Goal: Transaction & Acquisition: Purchase product/service

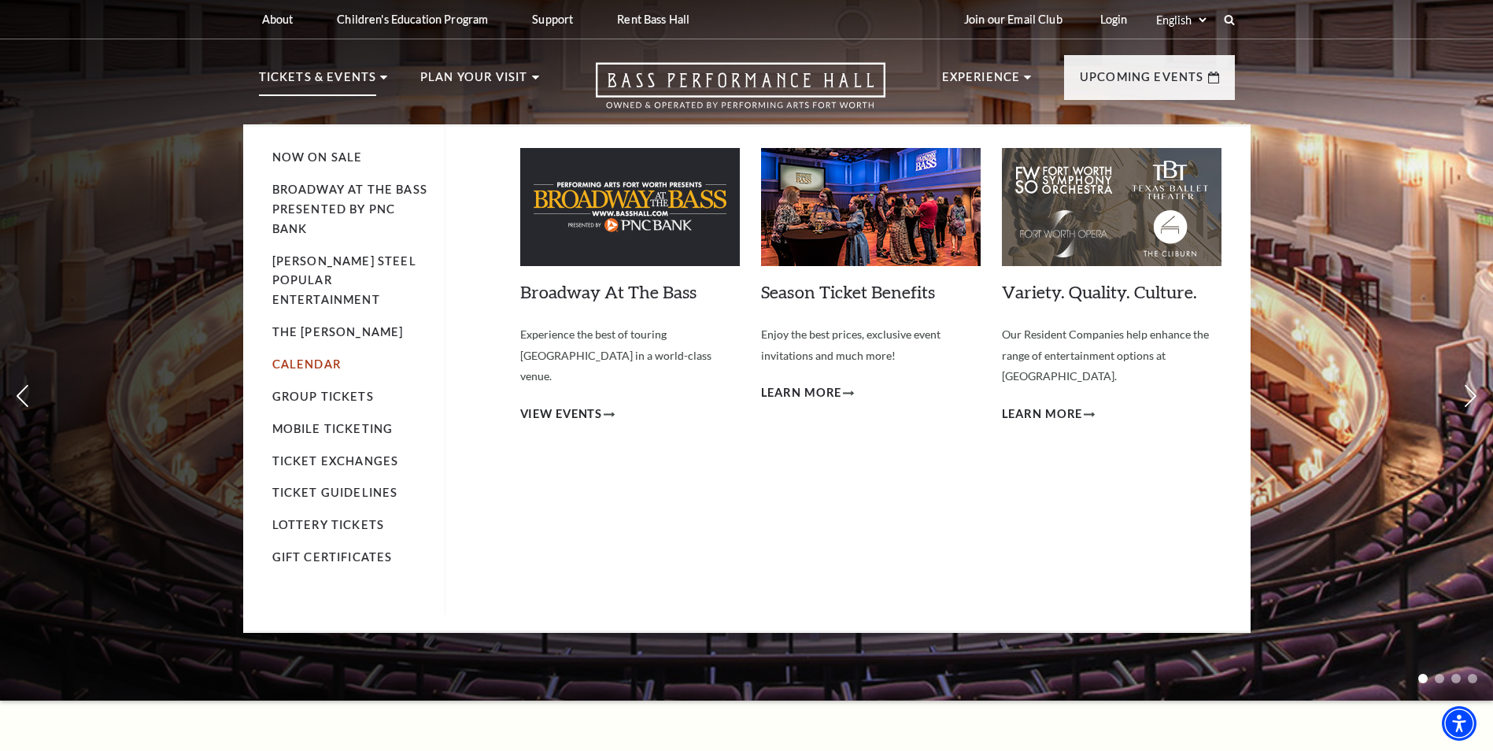
click at [309, 357] on link "Calendar" at bounding box center [306, 363] width 68 height 13
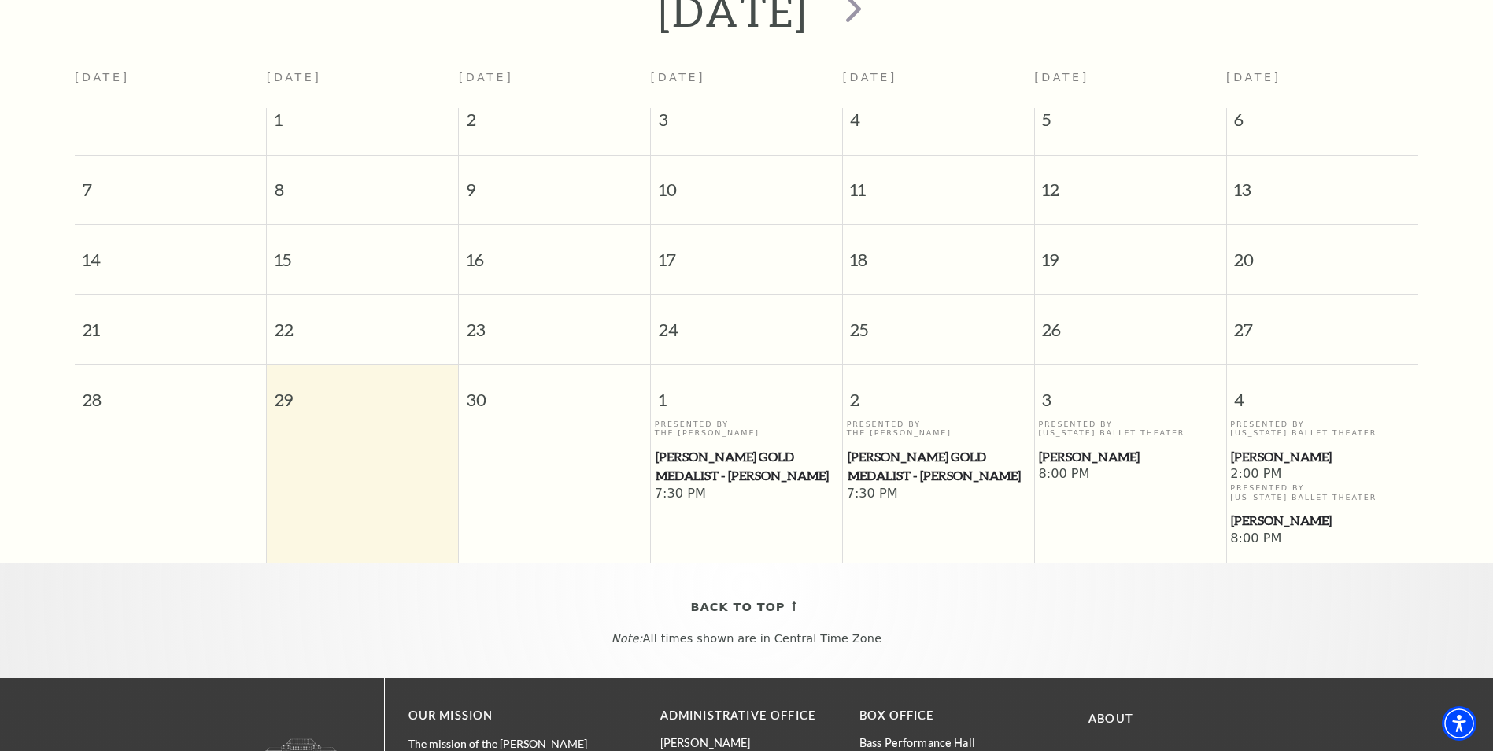
scroll to position [139, 0]
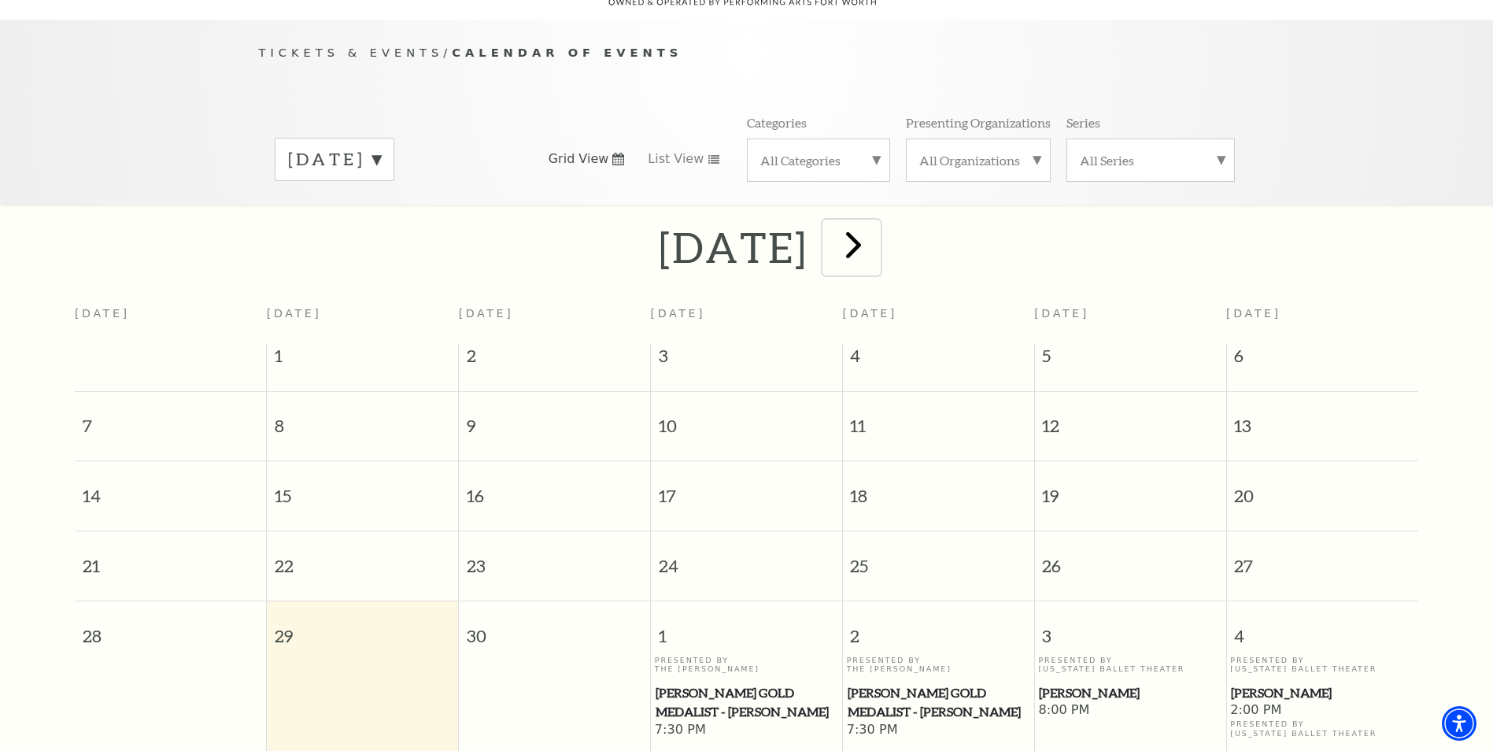
click at [876, 231] on span "next" at bounding box center [853, 244] width 45 height 45
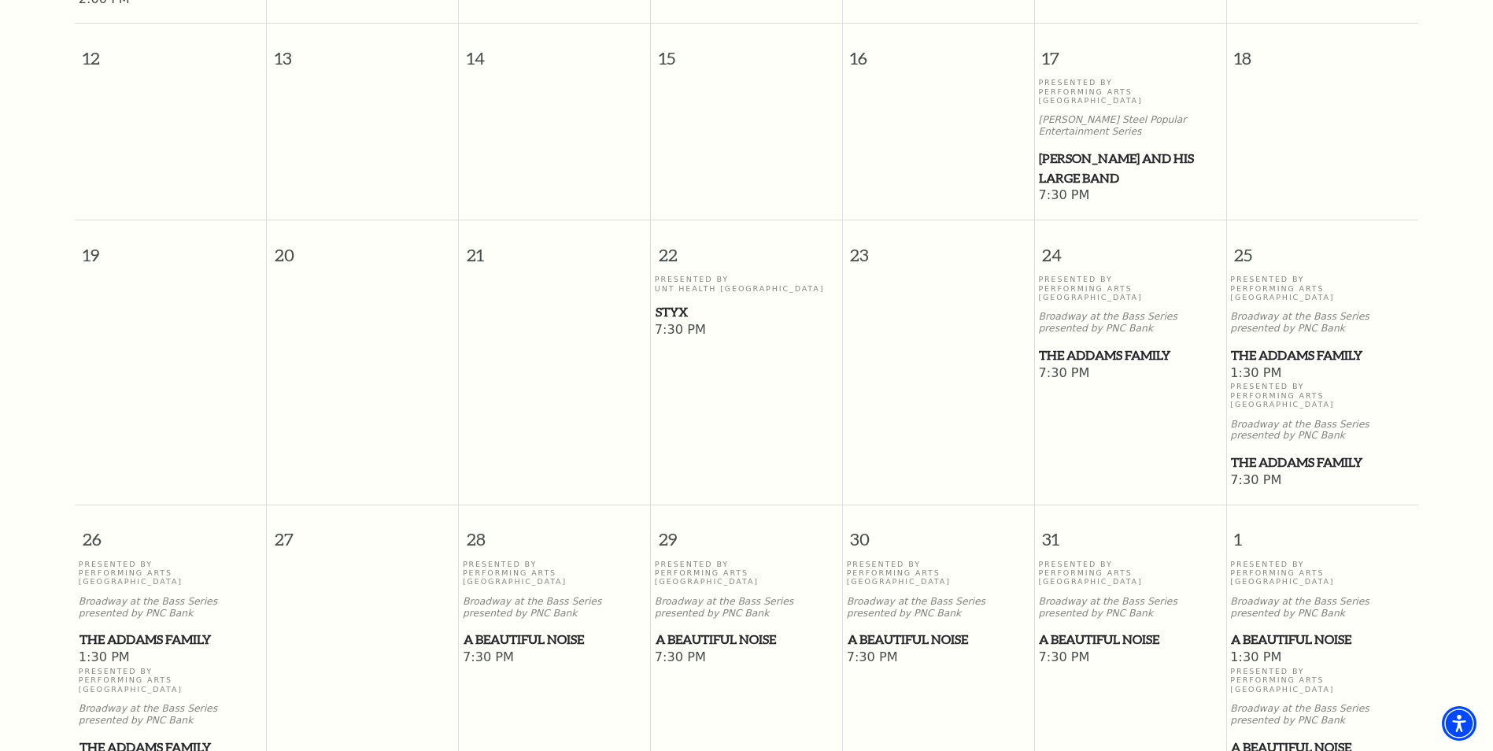
scroll to position [847, 0]
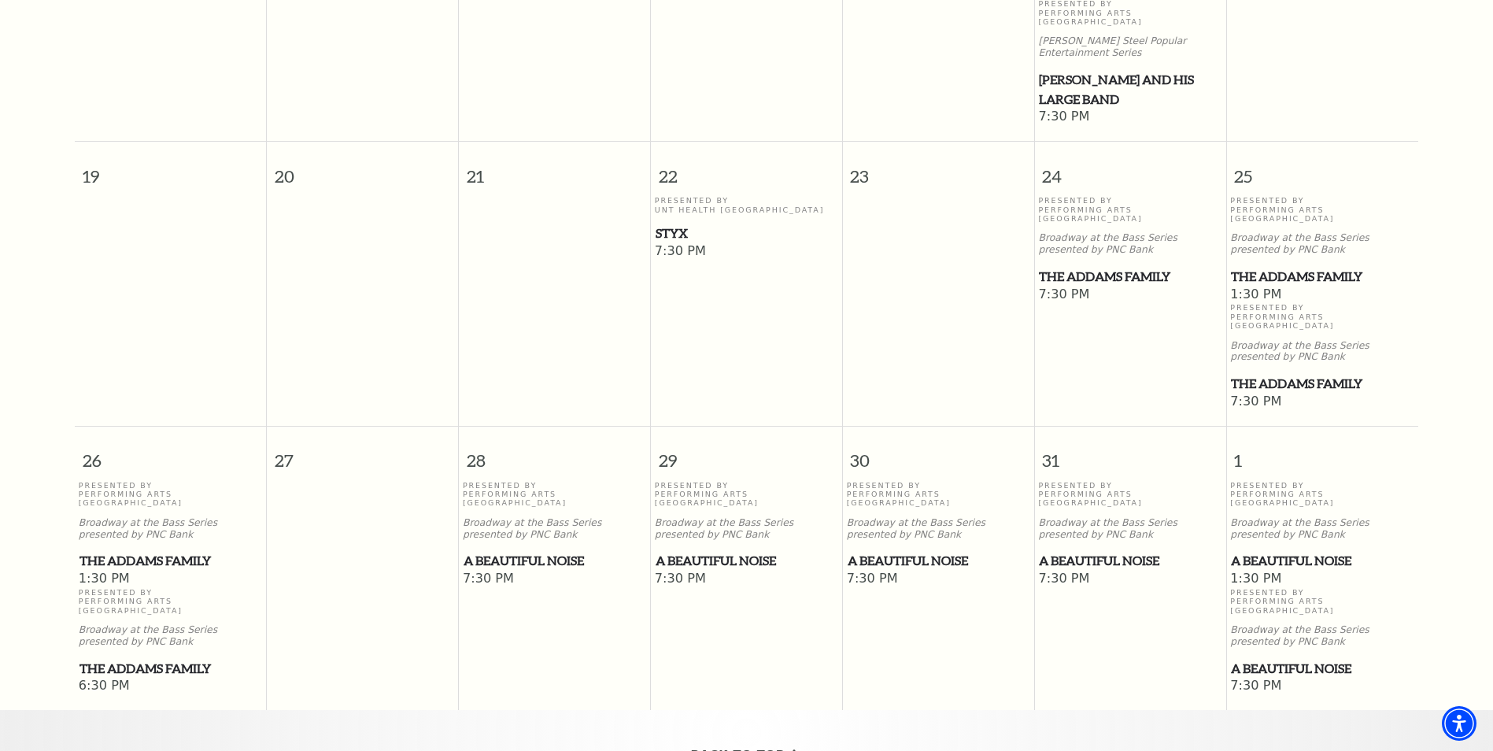
click at [671, 223] on span "Styx" at bounding box center [746, 233] width 182 height 20
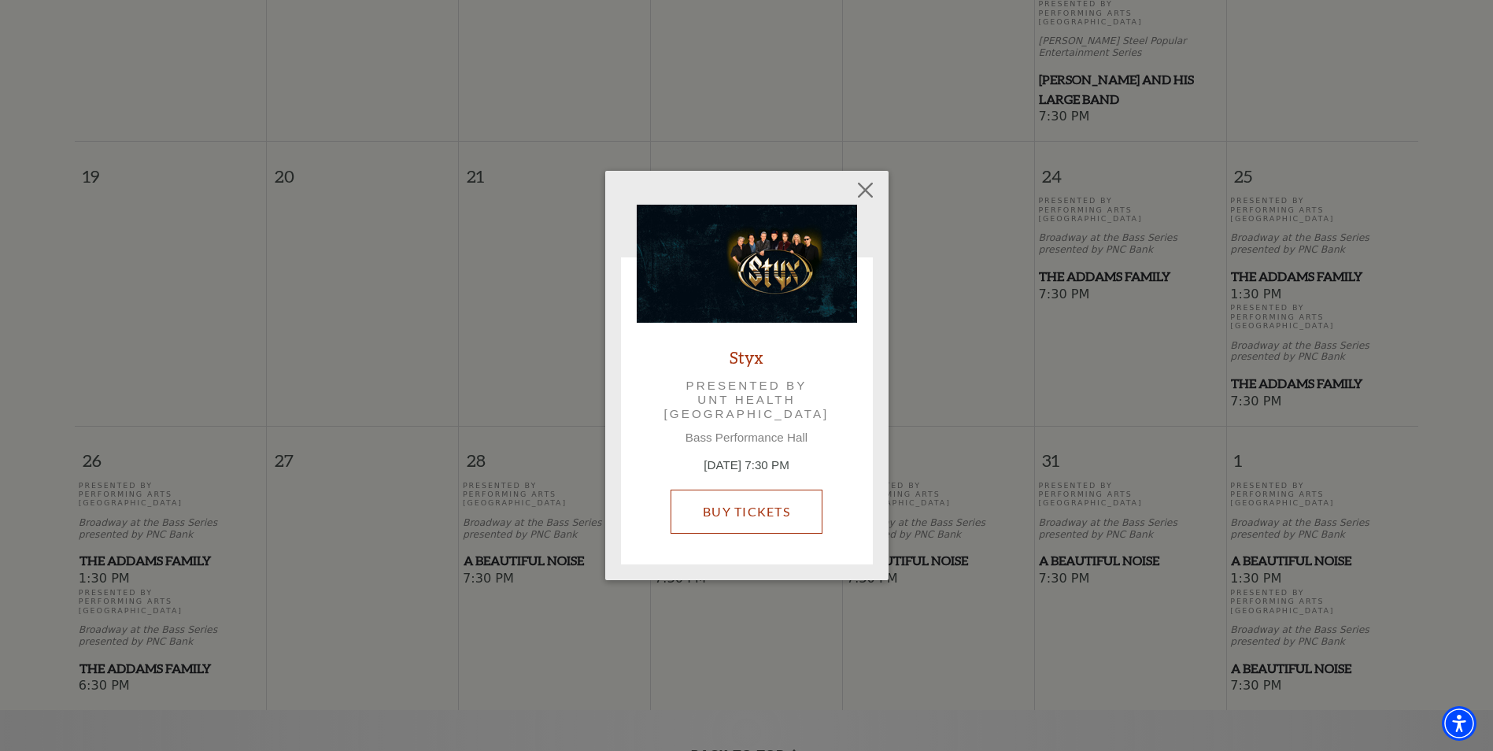
drag, startPoint x: 737, startPoint y: 512, endPoint x: 748, endPoint y: 507, distance: 12.3
click at [737, 512] on link "Buy Tickets" at bounding box center [746, 511] width 152 height 44
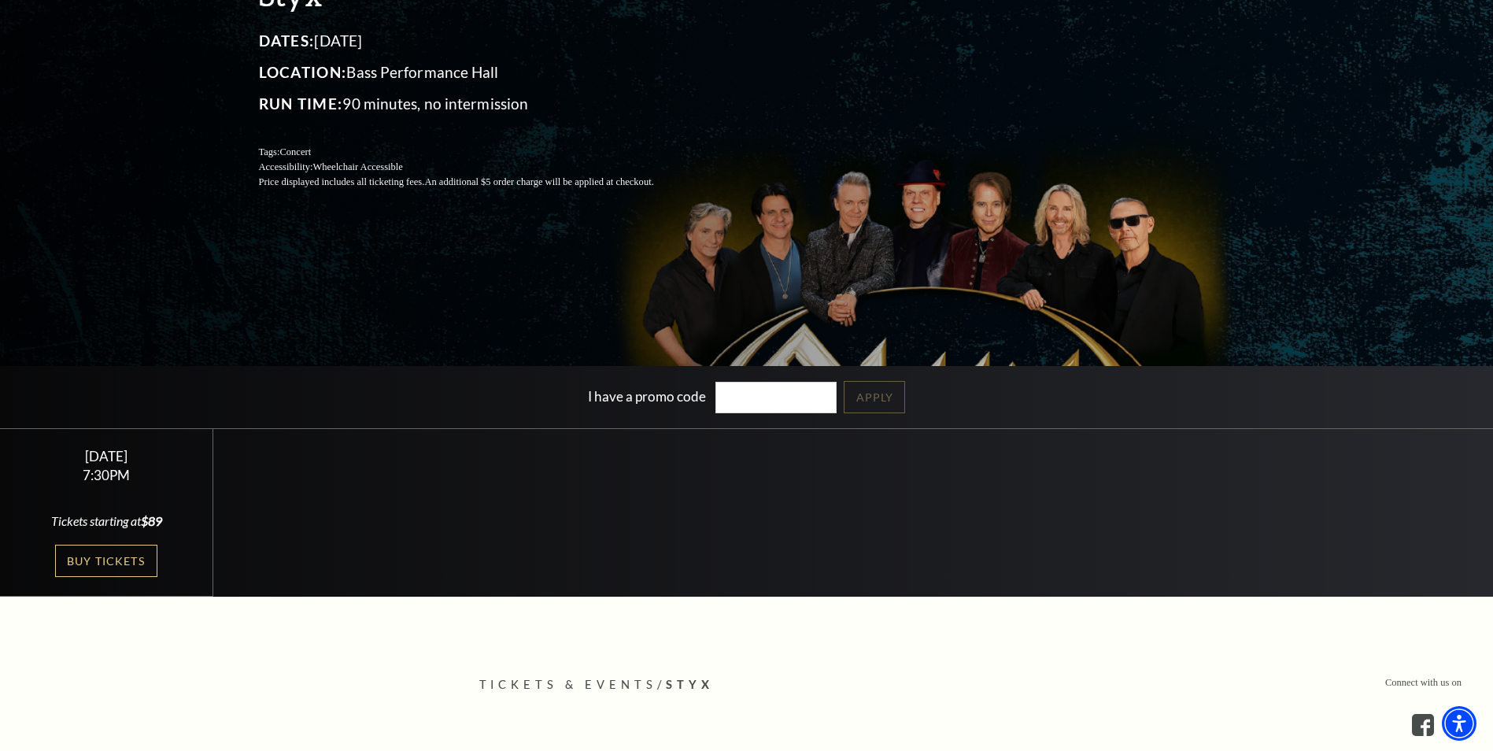
scroll to position [236, 0]
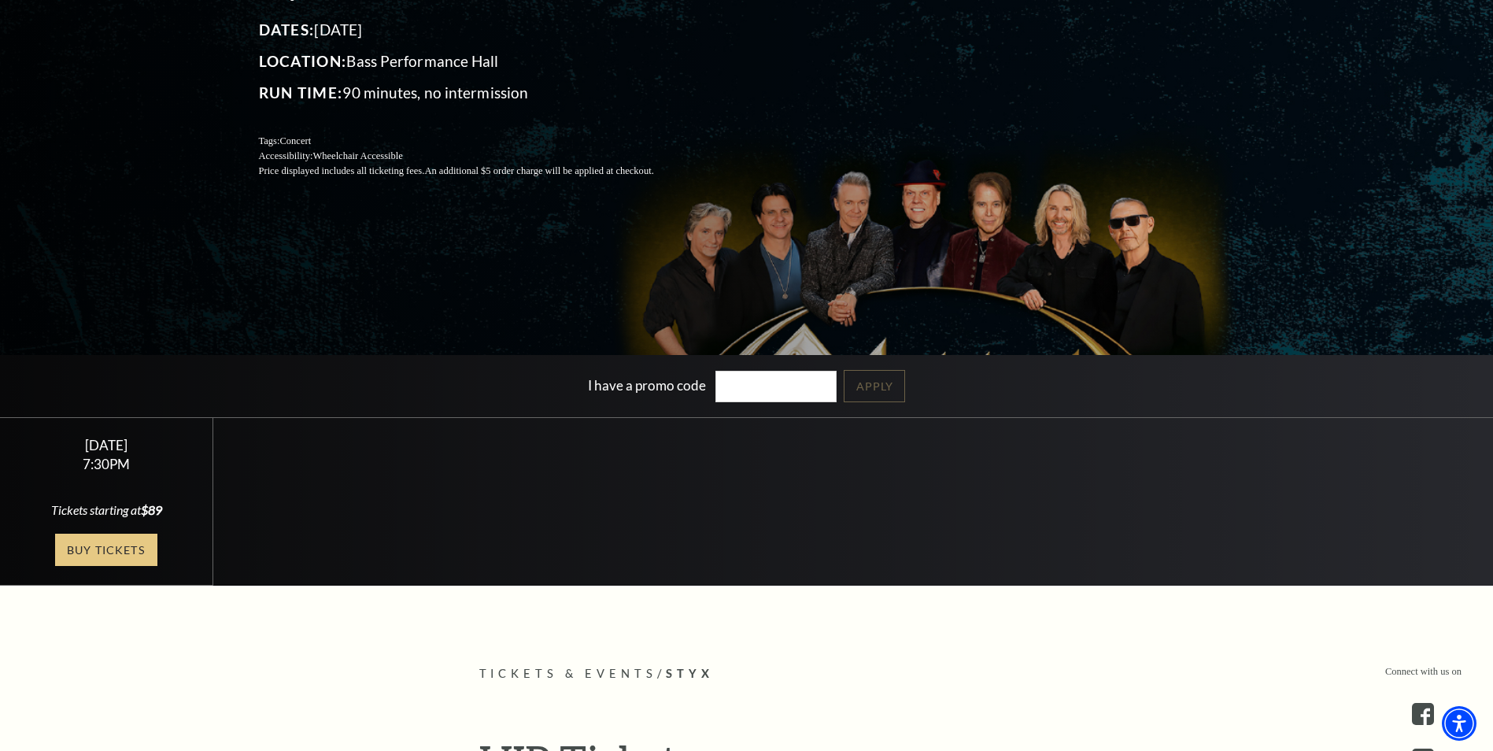
drag, startPoint x: 109, startPoint y: 549, endPoint x: 146, endPoint y: 544, distance: 37.4
click at [109, 549] on link "Buy Tickets" at bounding box center [106, 549] width 102 height 32
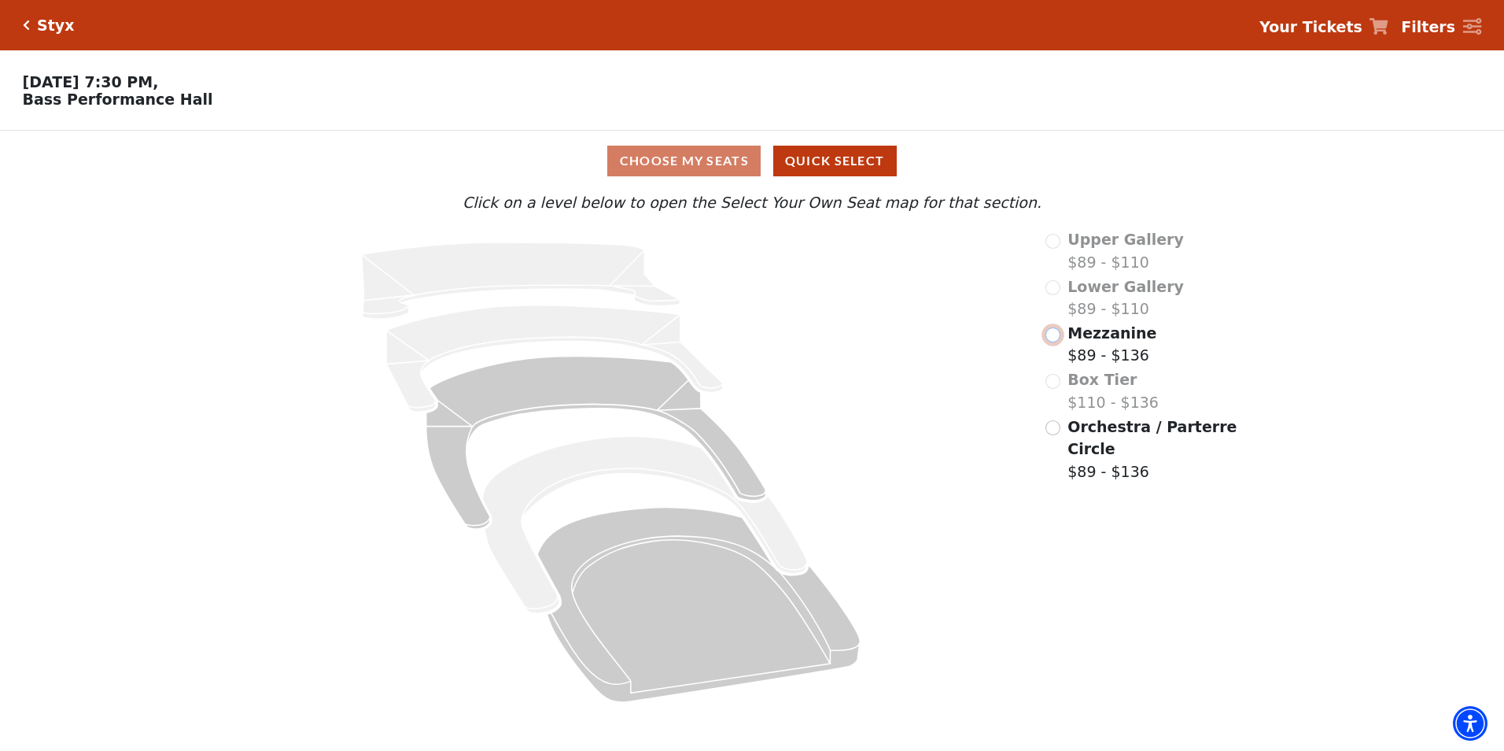
click at [1057, 341] on input "Mezzanine$89 - $136\a" at bounding box center [1053, 334] width 15 height 15
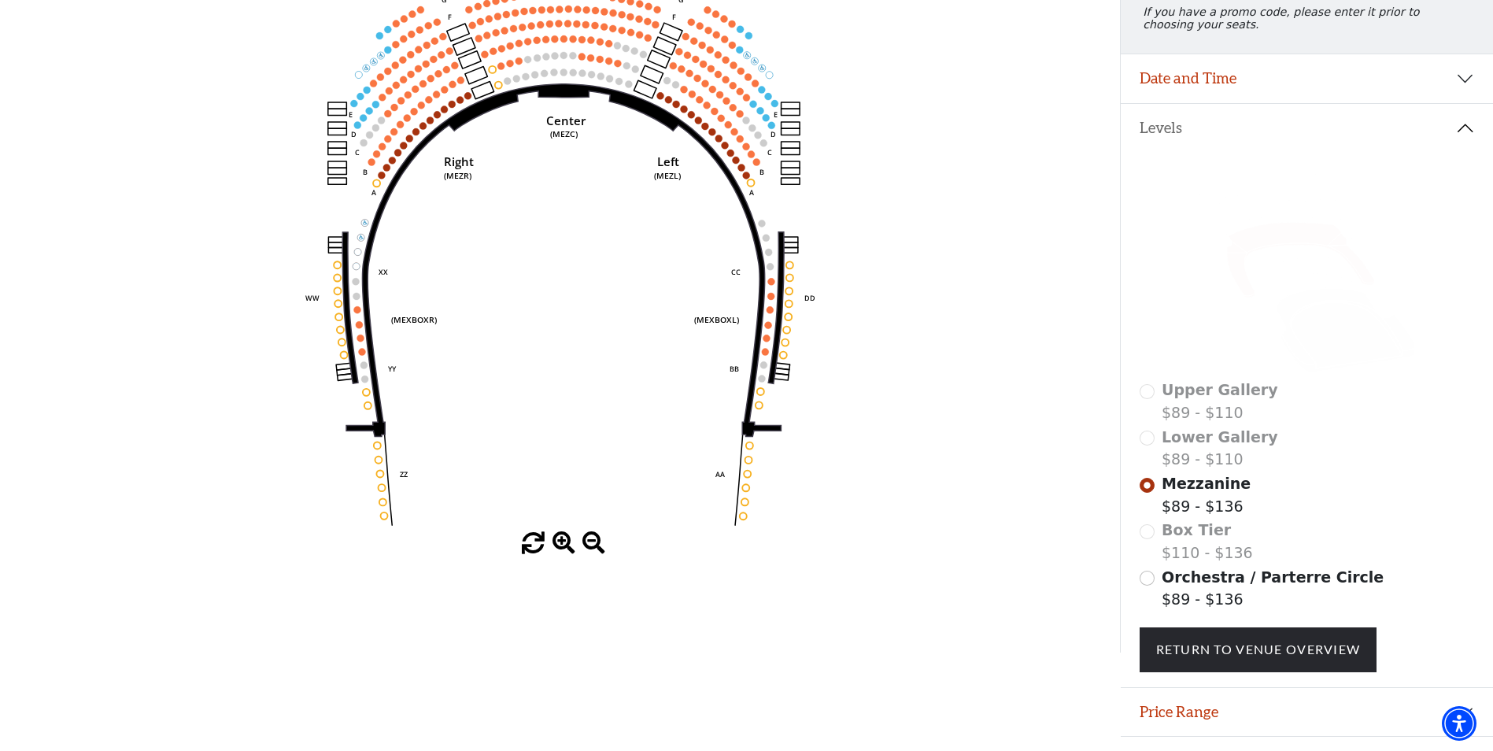
scroll to position [231, 0]
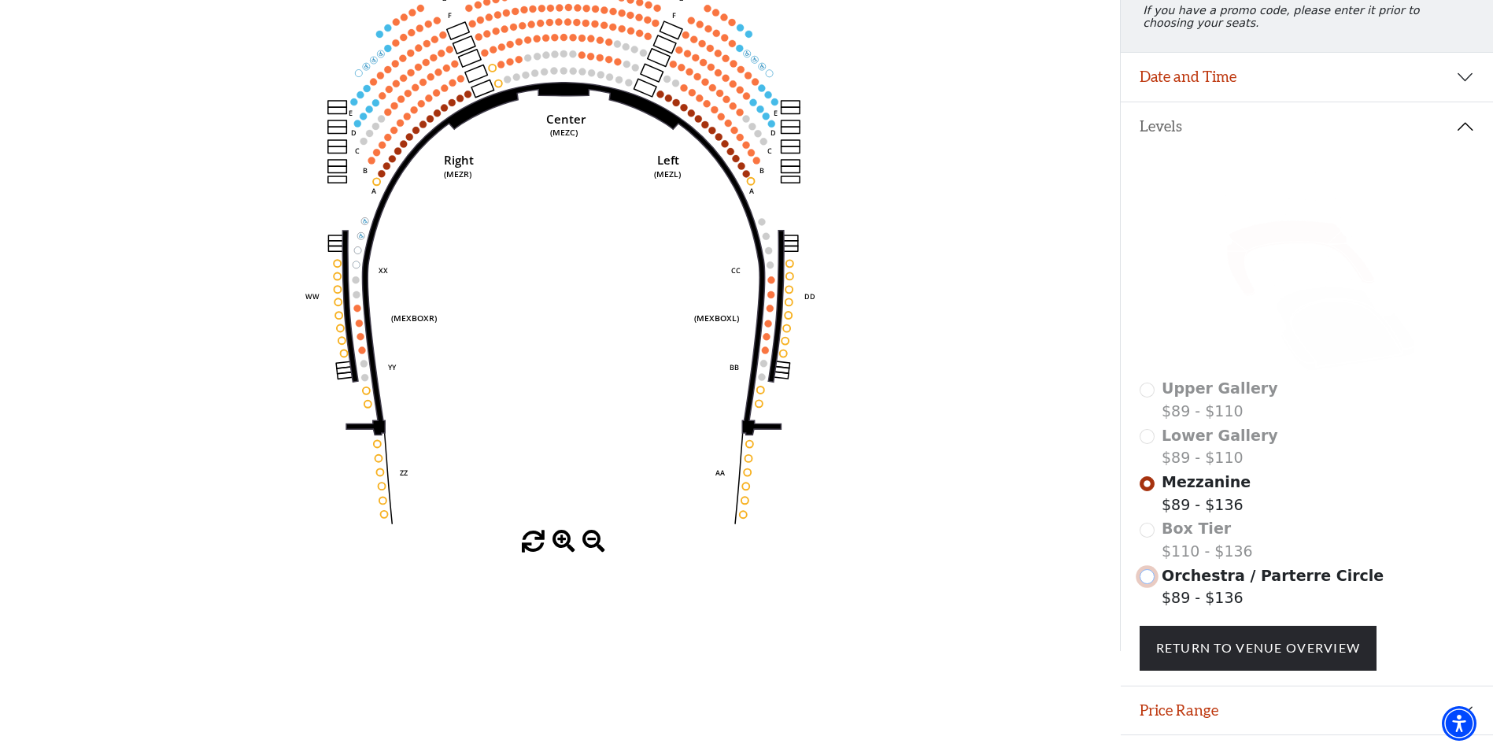
click at [1149, 584] on input "Orchestra / Parterre Circle$89 - $136\a" at bounding box center [1146, 576] width 15 height 15
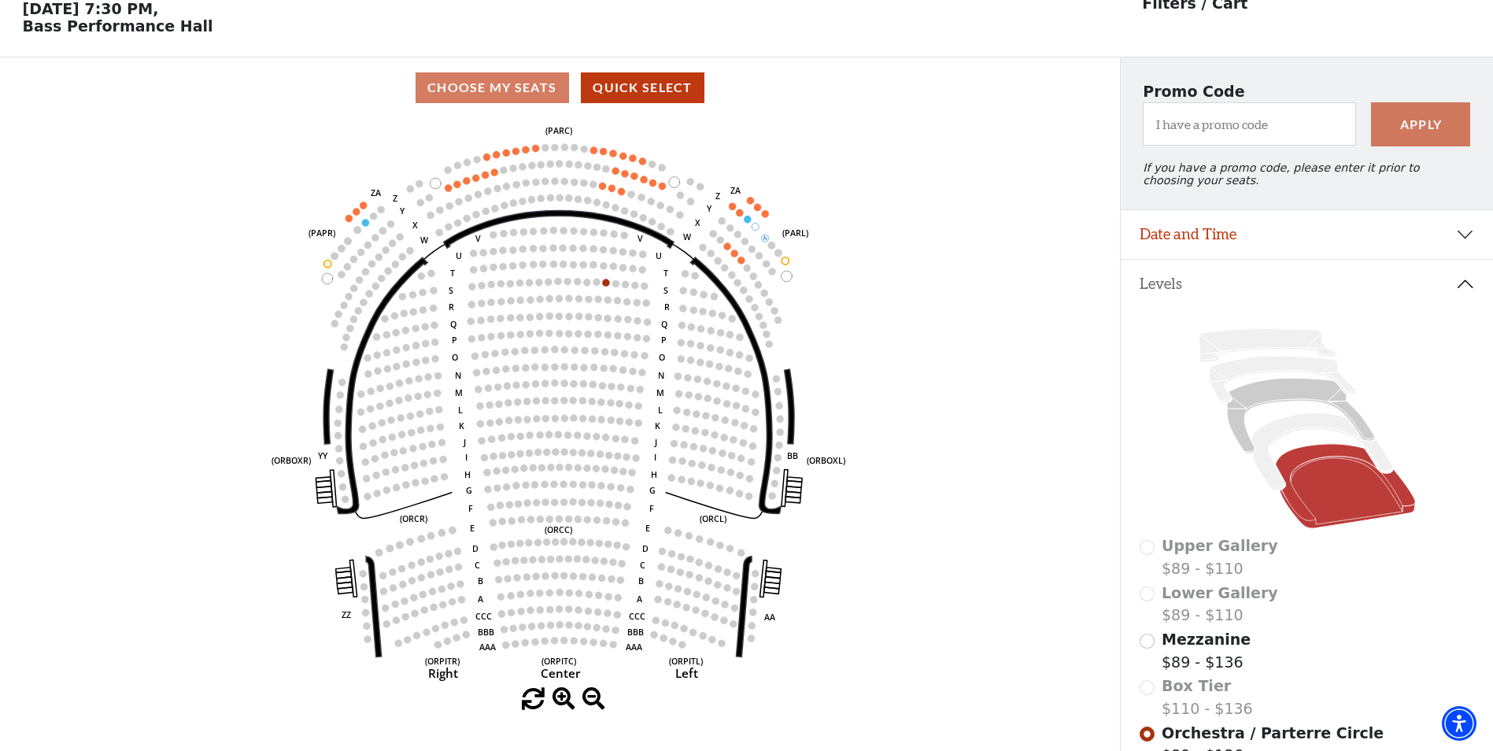
scroll to position [152, 0]
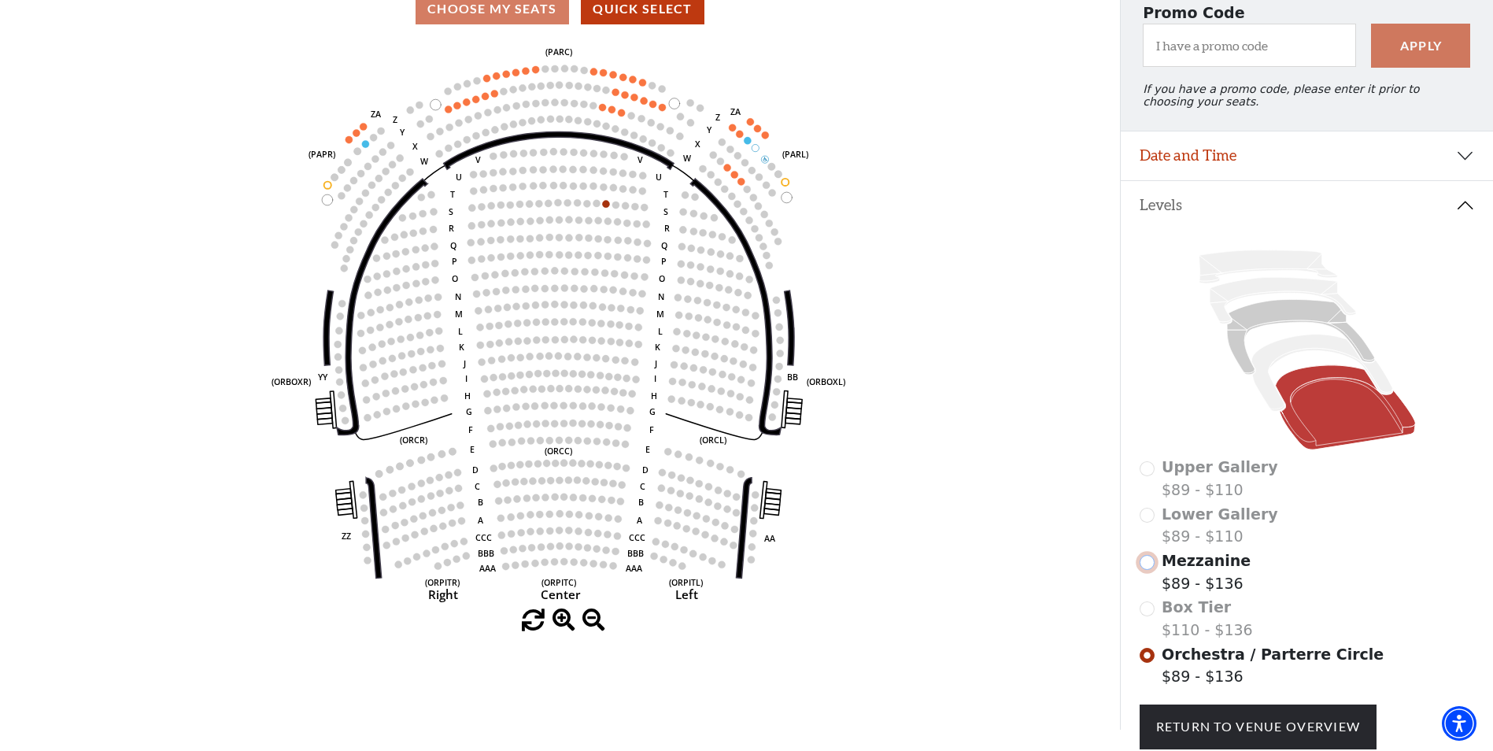
click at [1150, 570] on input "Mezzanine$89 - $136\a" at bounding box center [1146, 562] width 15 height 15
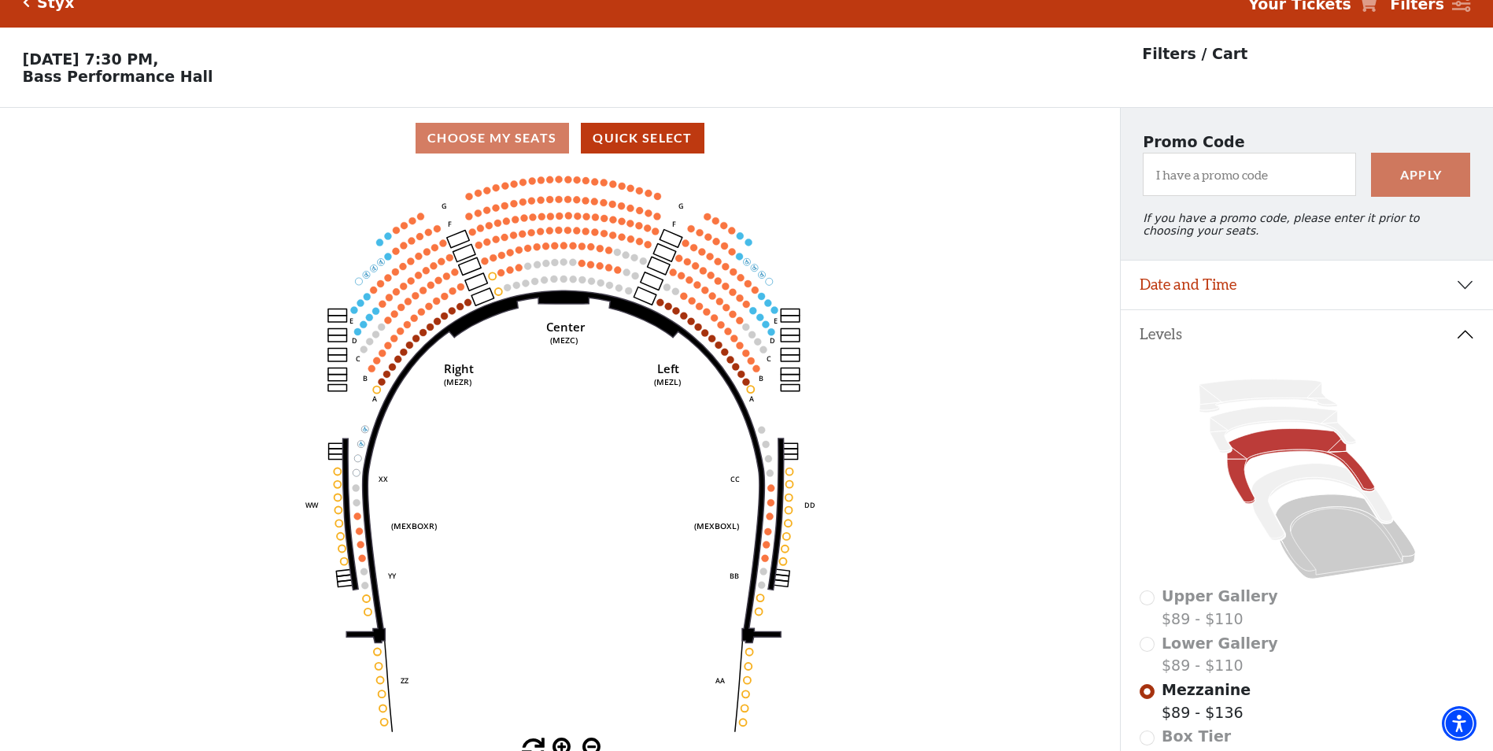
scroll to position [0, 0]
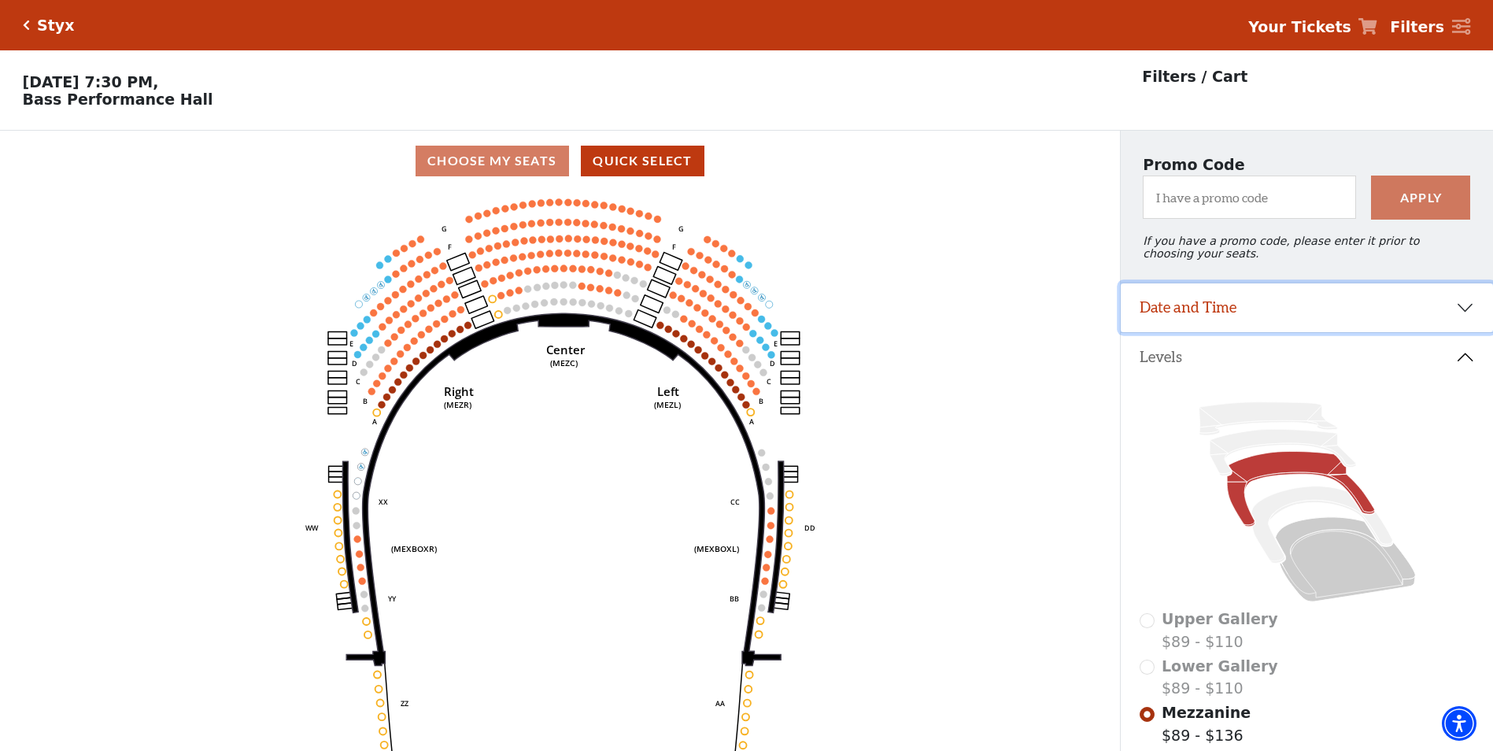
click at [1469, 319] on button "Date and Time" at bounding box center [1306, 307] width 372 height 49
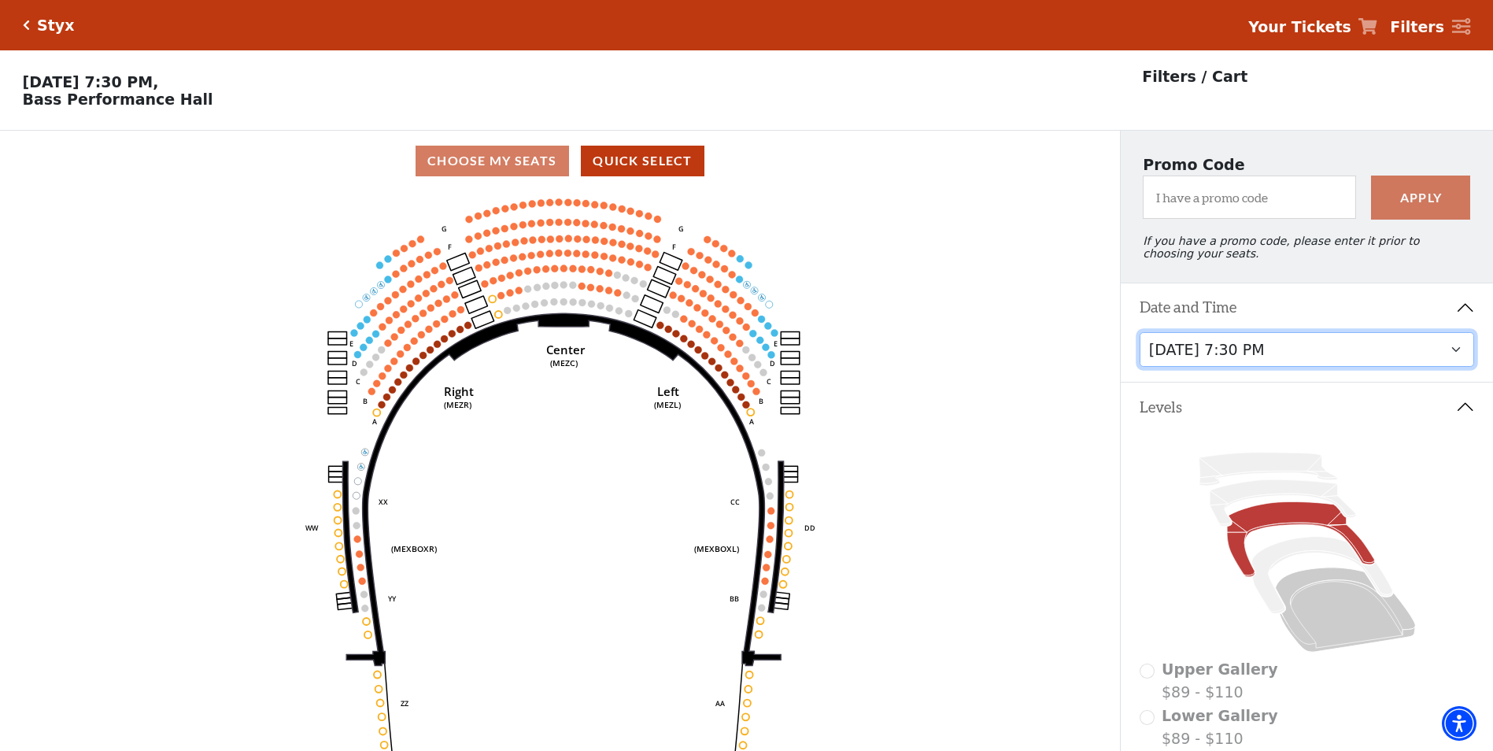
click at [1455, 360] on select "Wednesday, October 22 at 7:30 PM" at bounding box center [1306, 349] width 335 height 35
click at [1460, 318] on button "Date and Time" at bounding box center [1306, 307] width 372 height 49
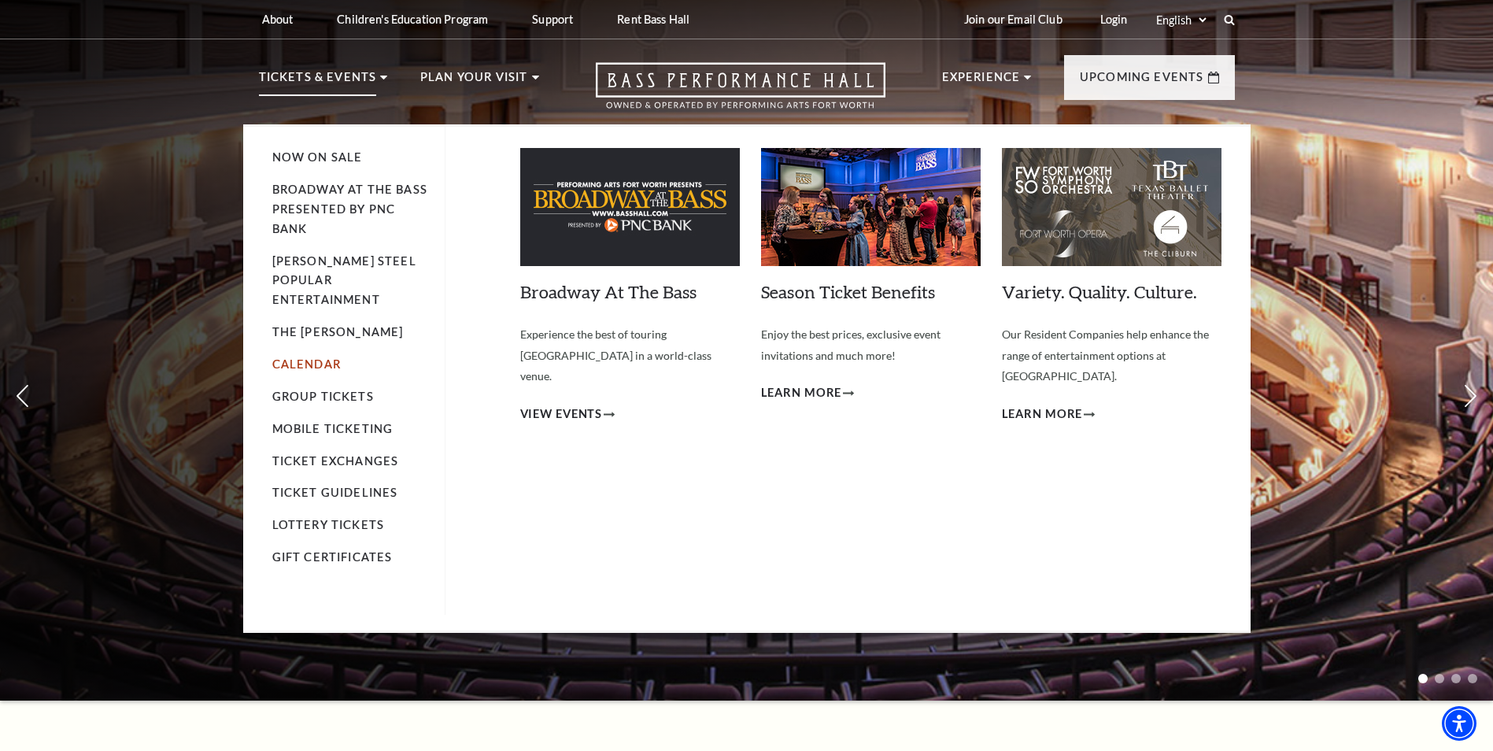
click at [309, 357] on link "Calendar" at bounding box center [306, 363] width 68 height 13
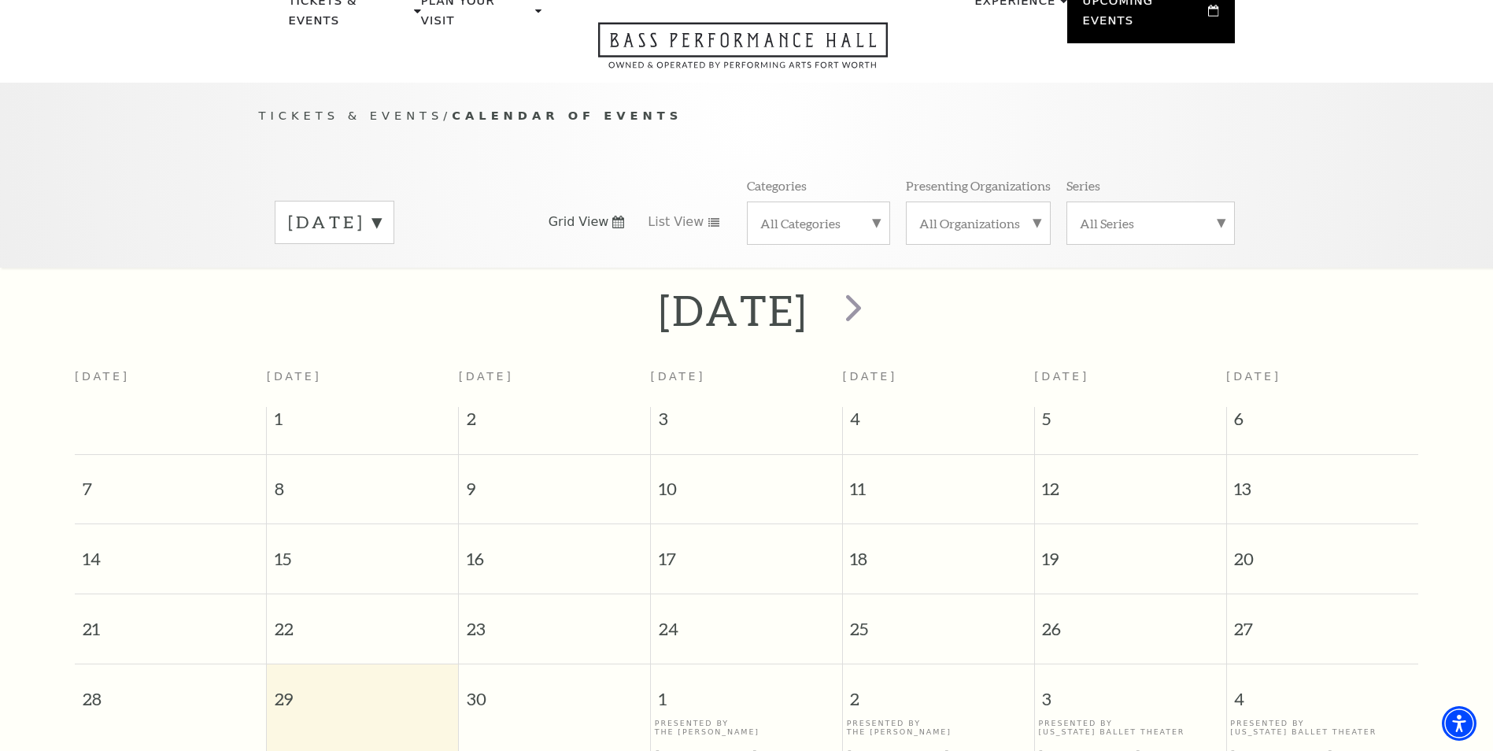
scroll to position [139, 0]
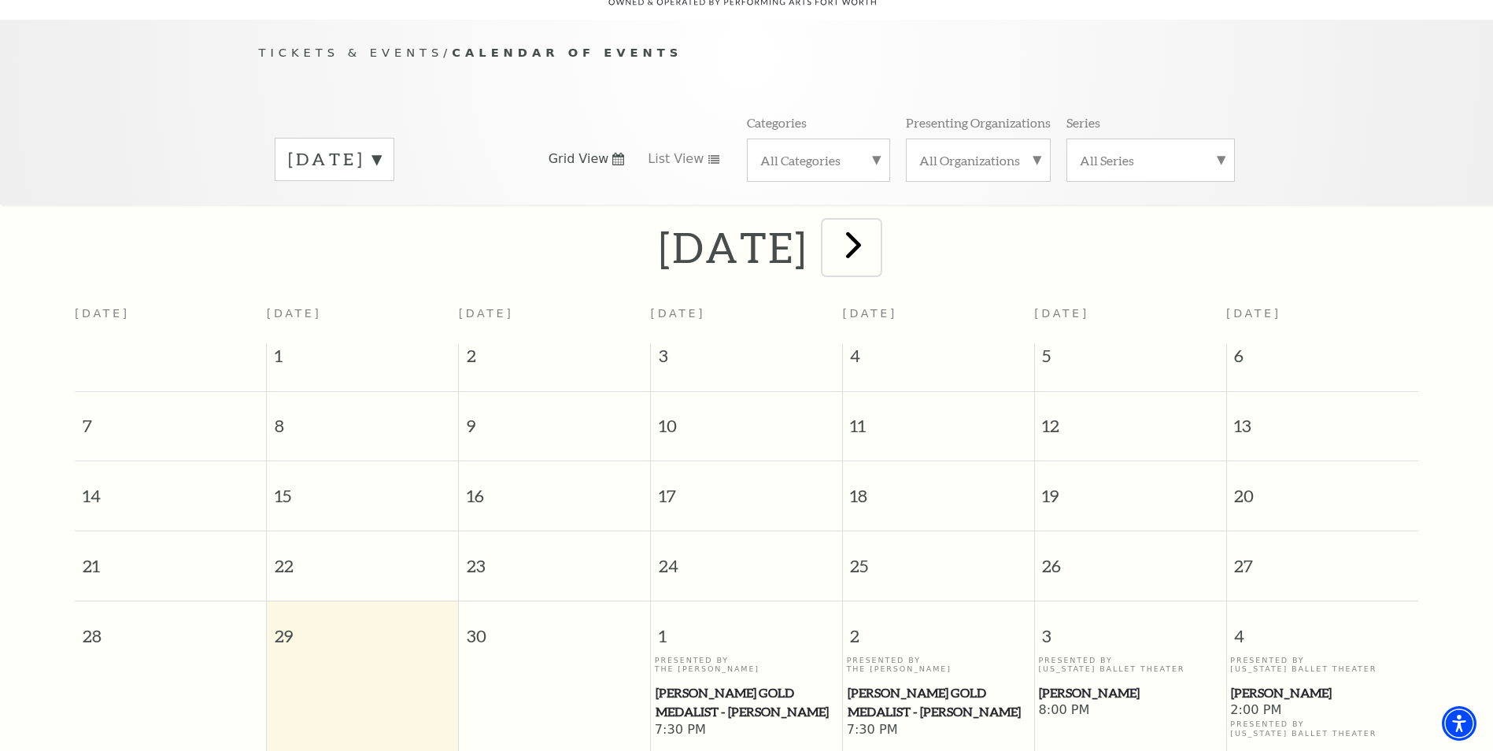
click at [876, 228] on span "next" at bounding box center [853, 244] width 45 height 45
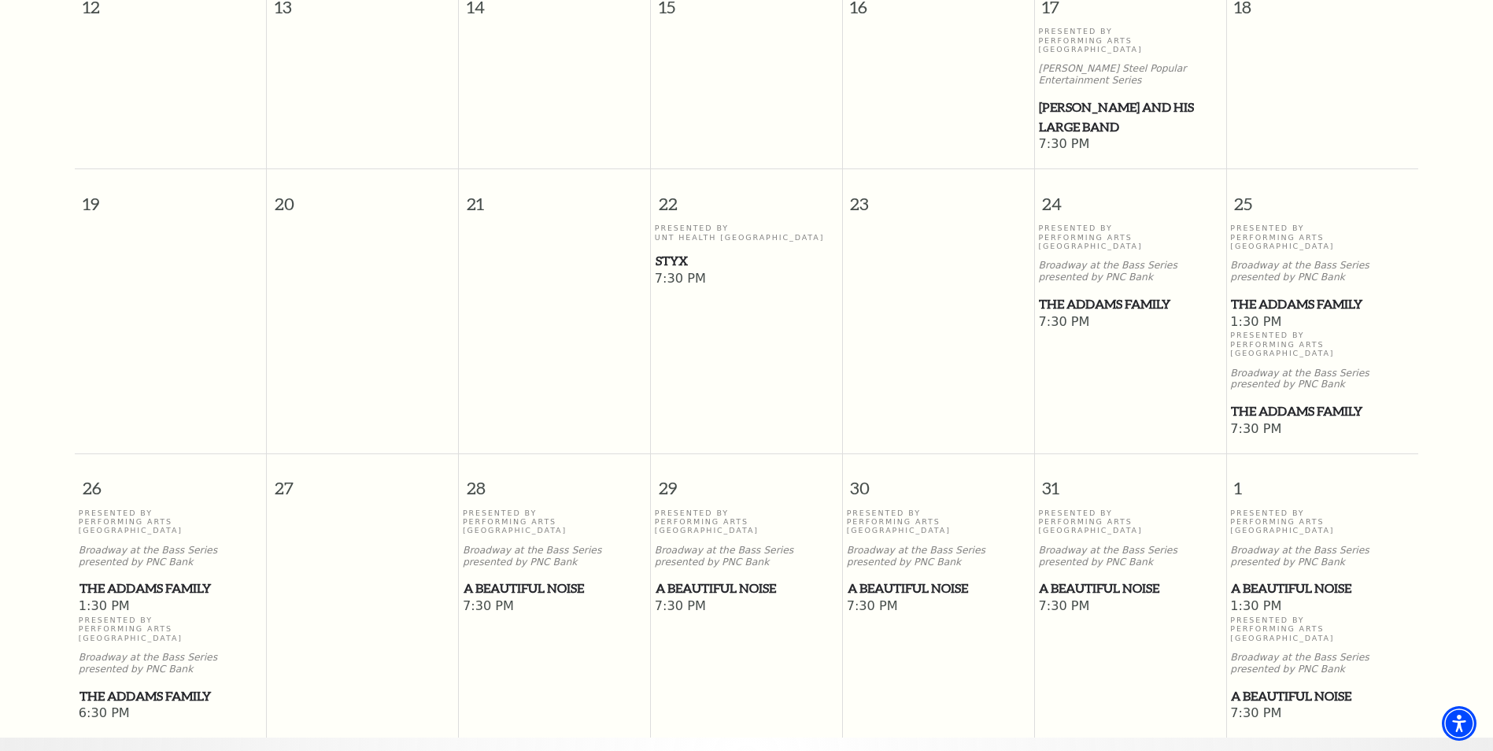
scroll to position [847, 0]
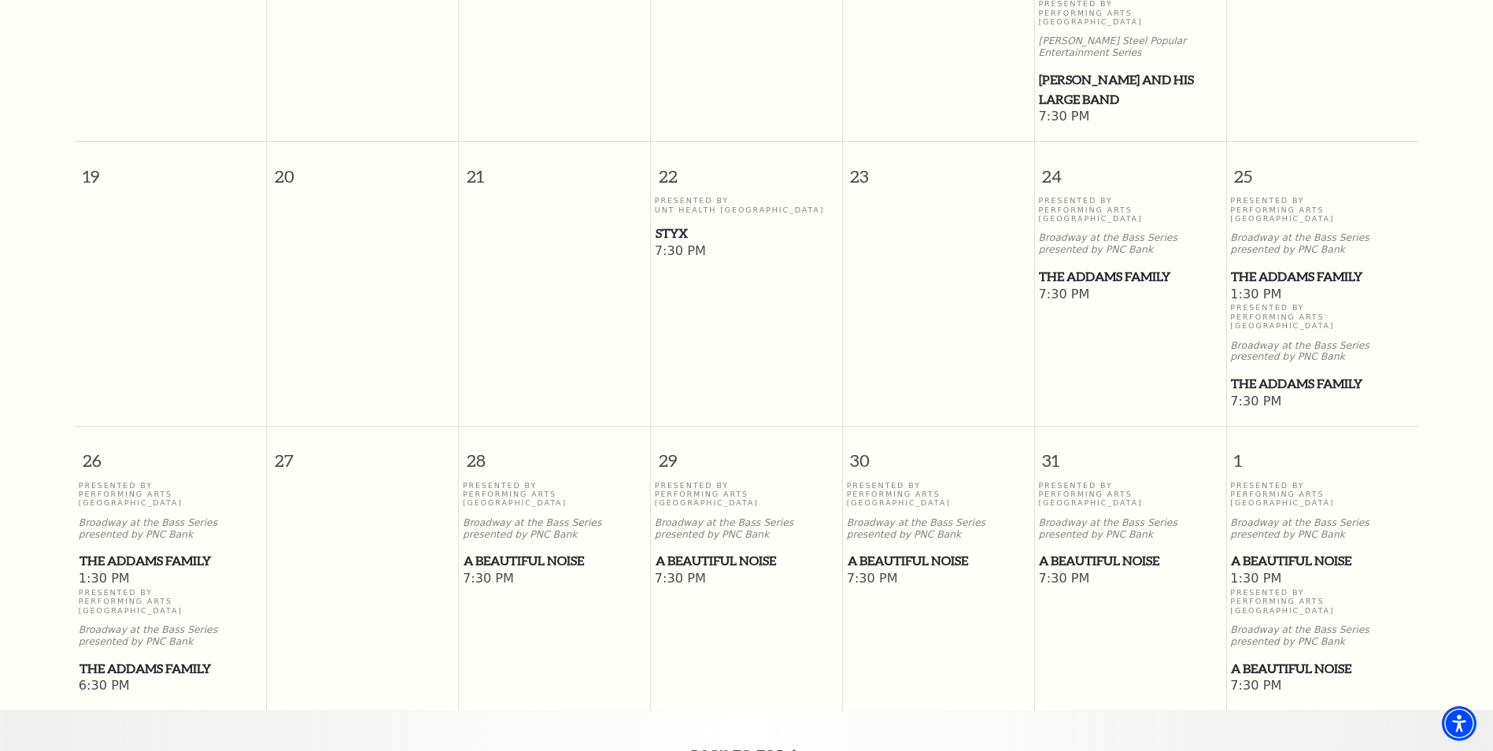
click at [1131, 551] on span "A Beautiful Noise" at bounding box center [1130, 561] width 182 height 20
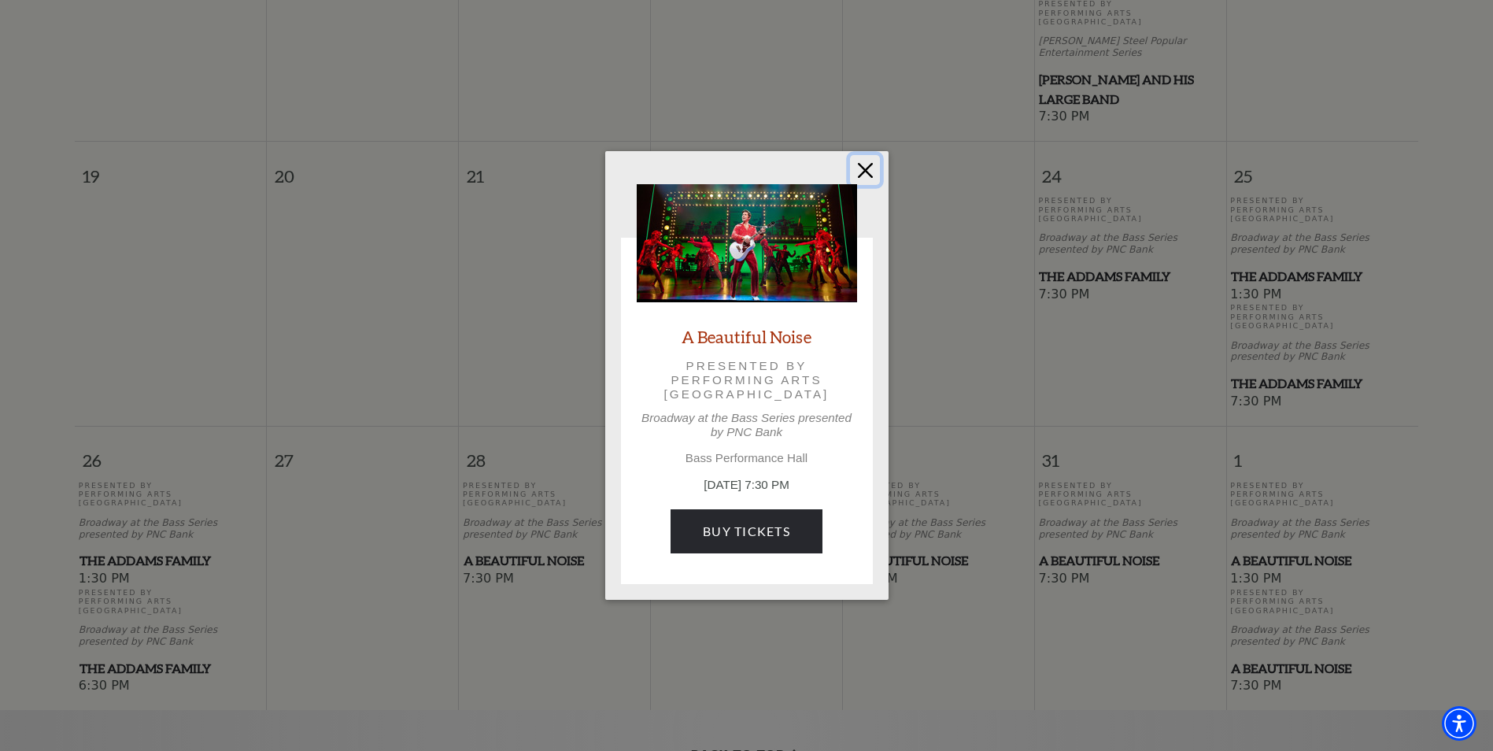
click at [862, 166] on button "Close" at bounding box center [865, 170] width 30 height 30
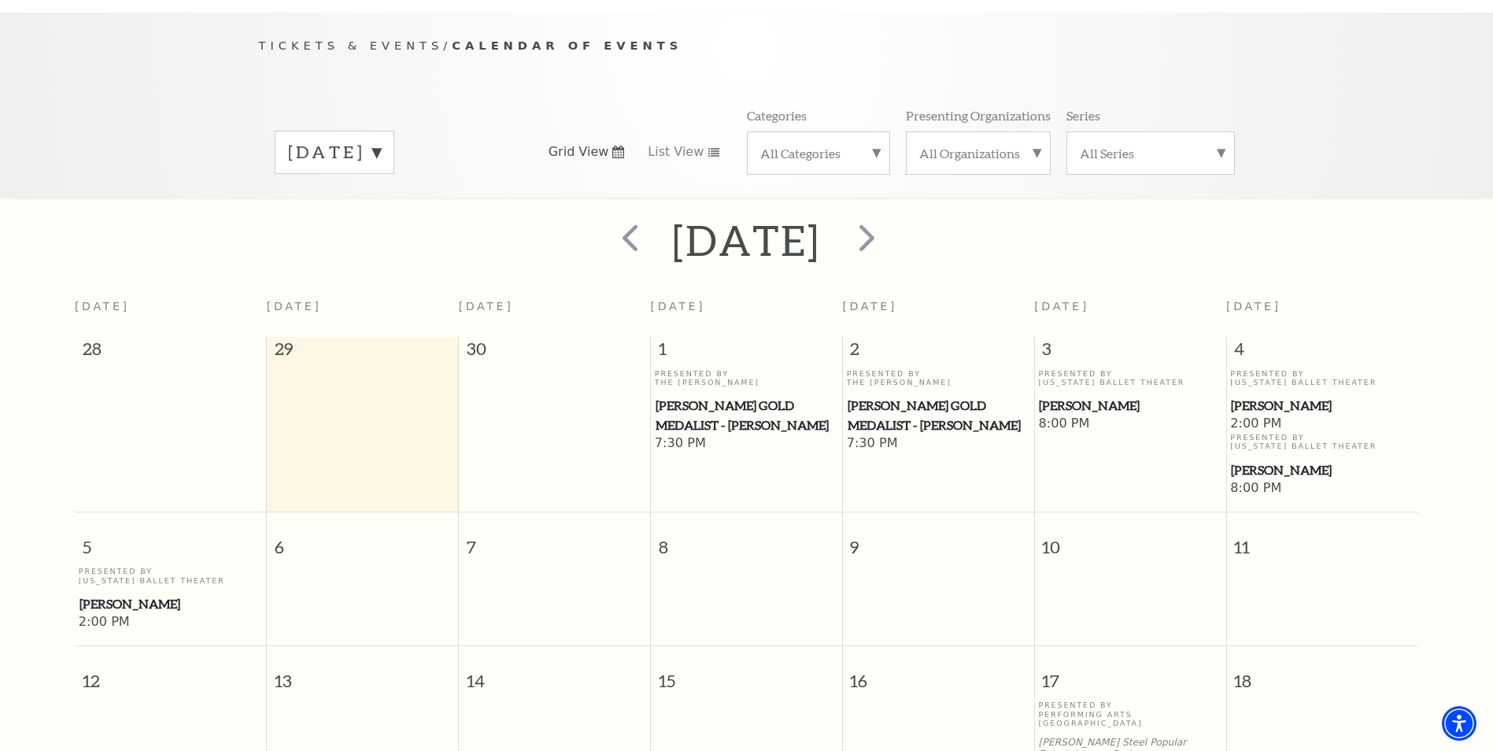
scroll to position [139, 0]
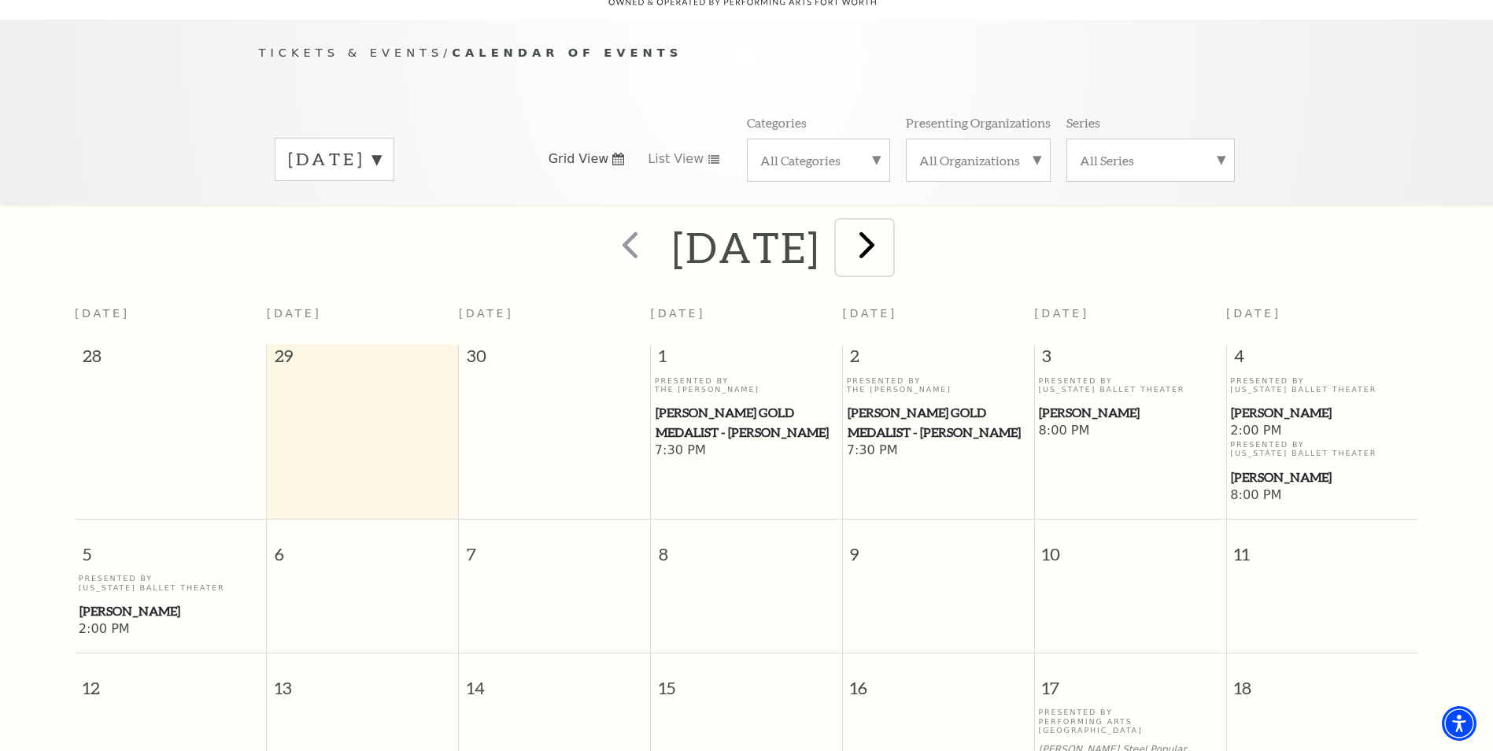
click at [889, 231] on span "next" at bounding box center [866, 244] width 45 height 45
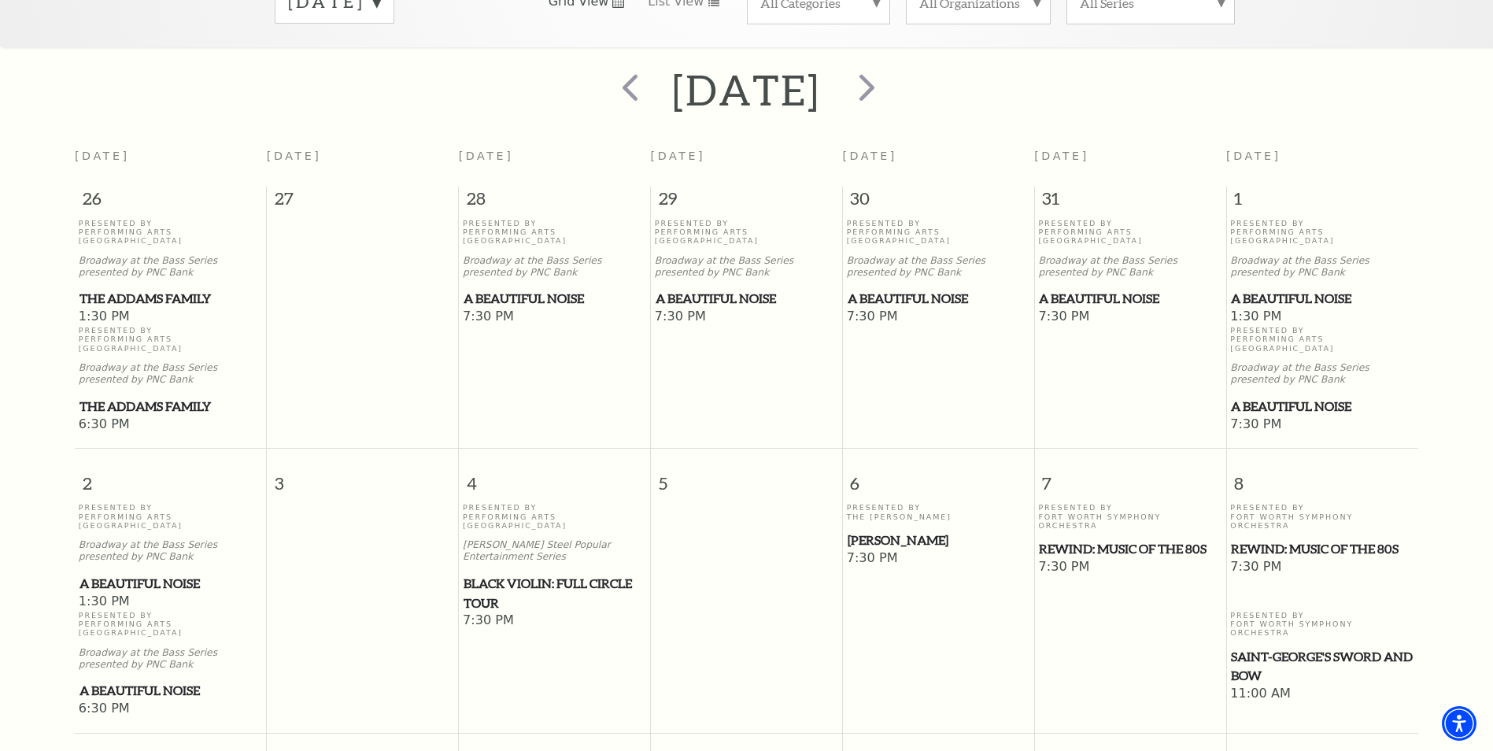
scroll to position [375, 0]
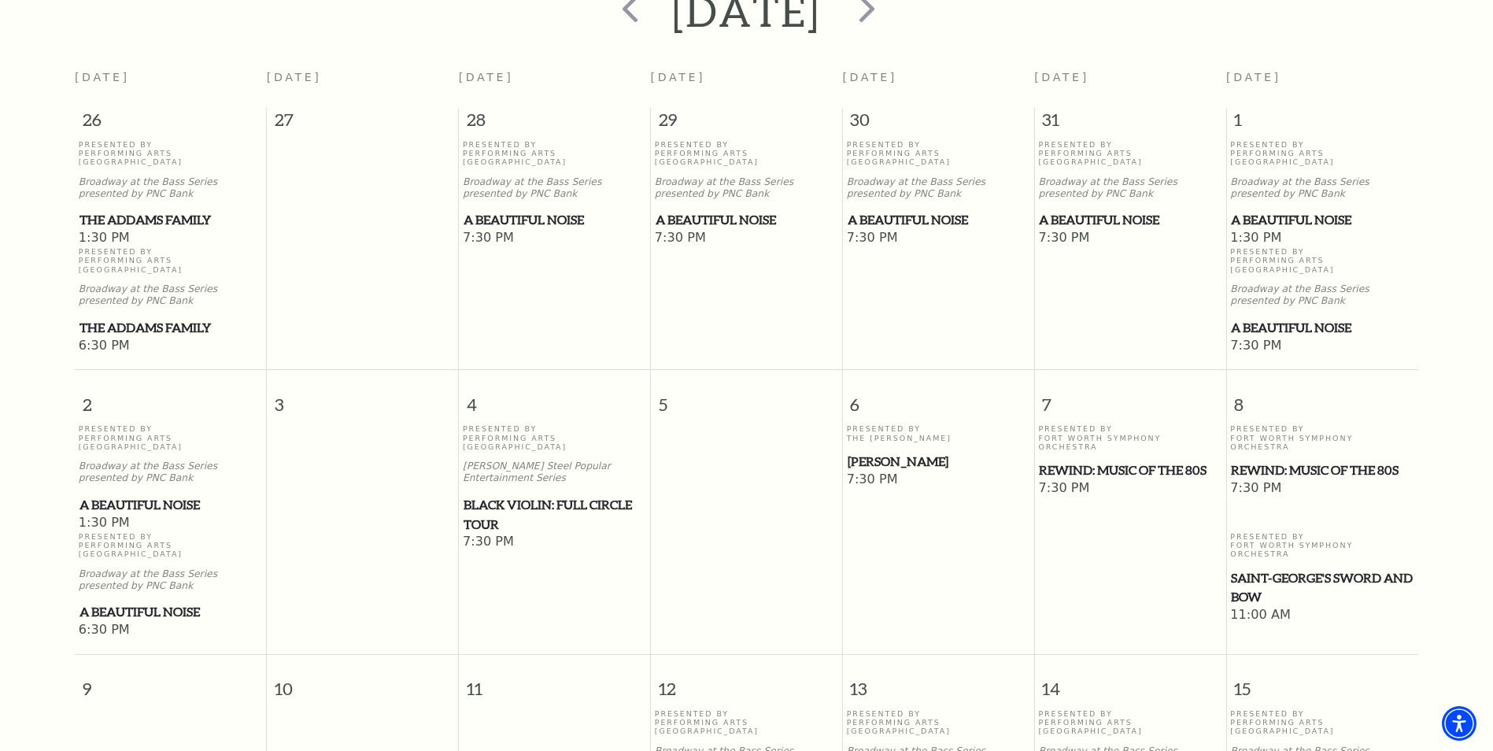
click at [1135, 460] on span "REWIND: Music of the 80s" at bounding box center [1130, 470] width 182 height 20
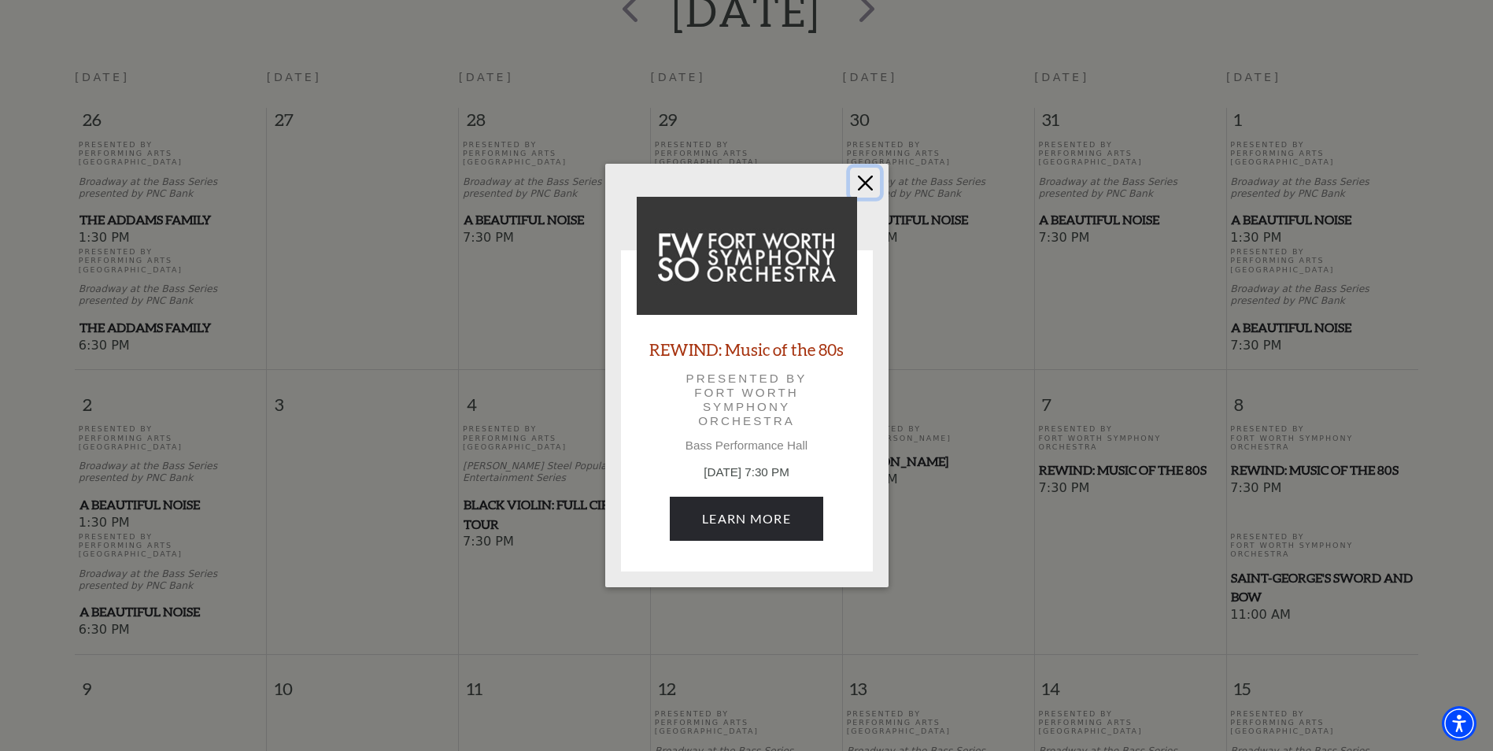
click at [871, 183] on button "Close" at bounding box center [865, 183] width 30 height 30
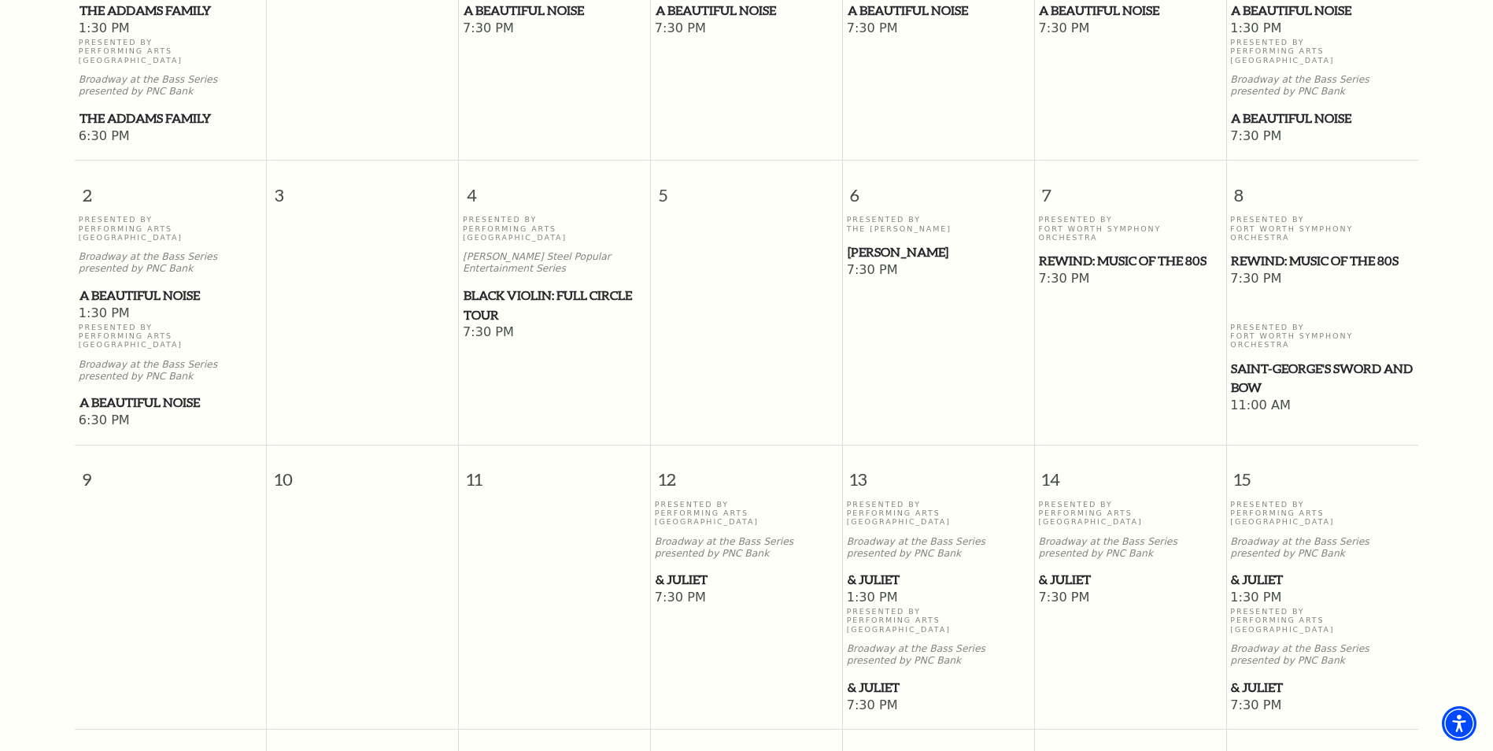
scroll to position [611, 0]
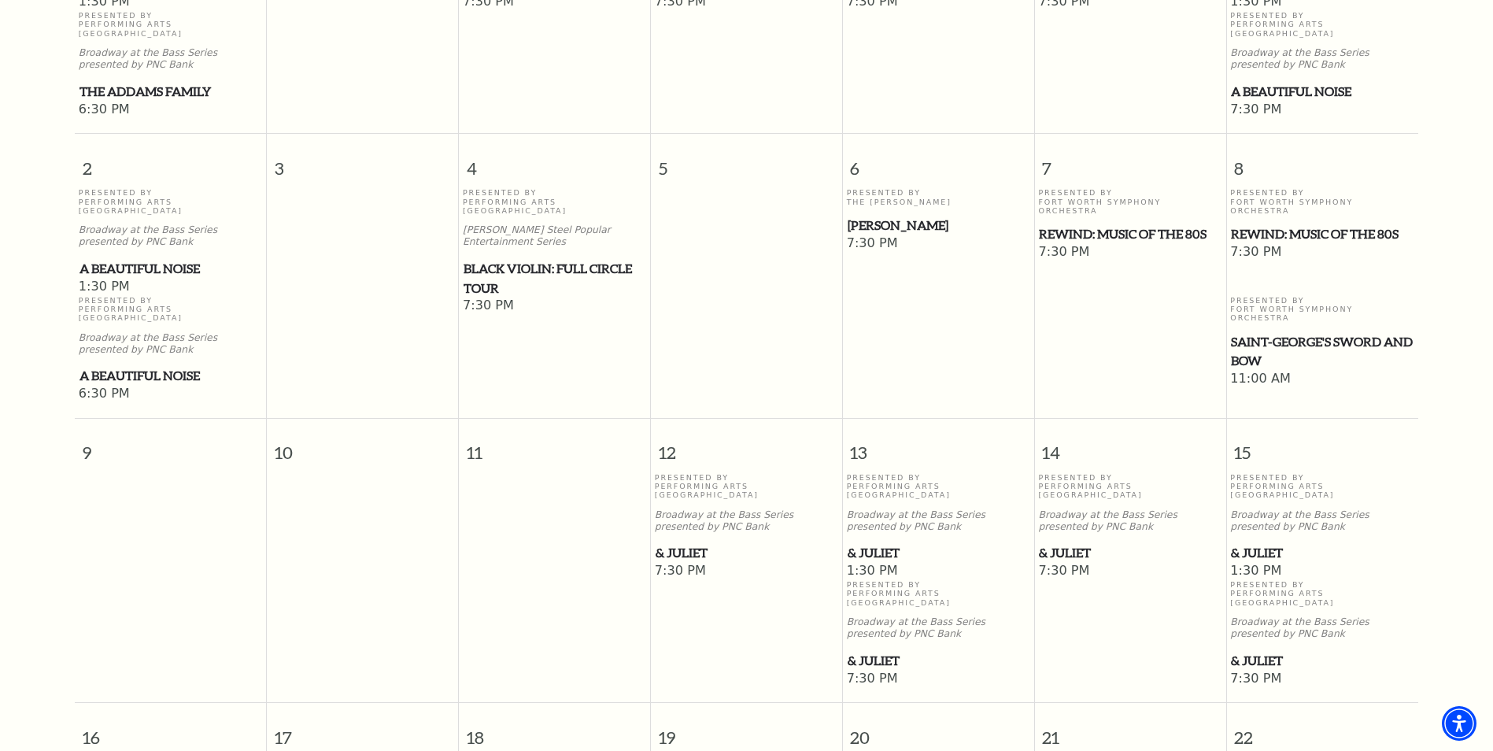
click at [681, 543] on span "& Juliet" at bounding box center [746, 553] width 182 height 20
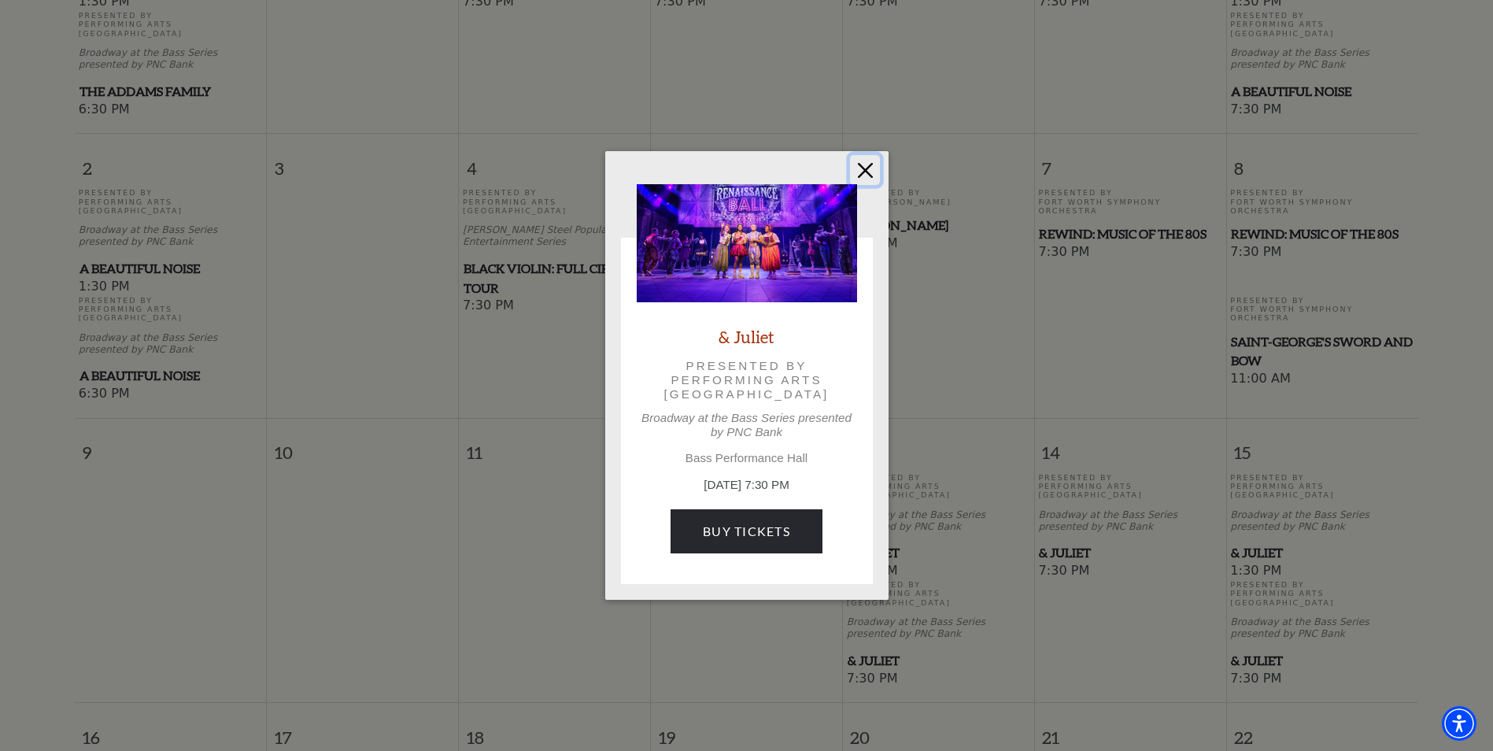
click at [862, 179] on button "Close" at bounding box center [865, 170] width 30 height 30
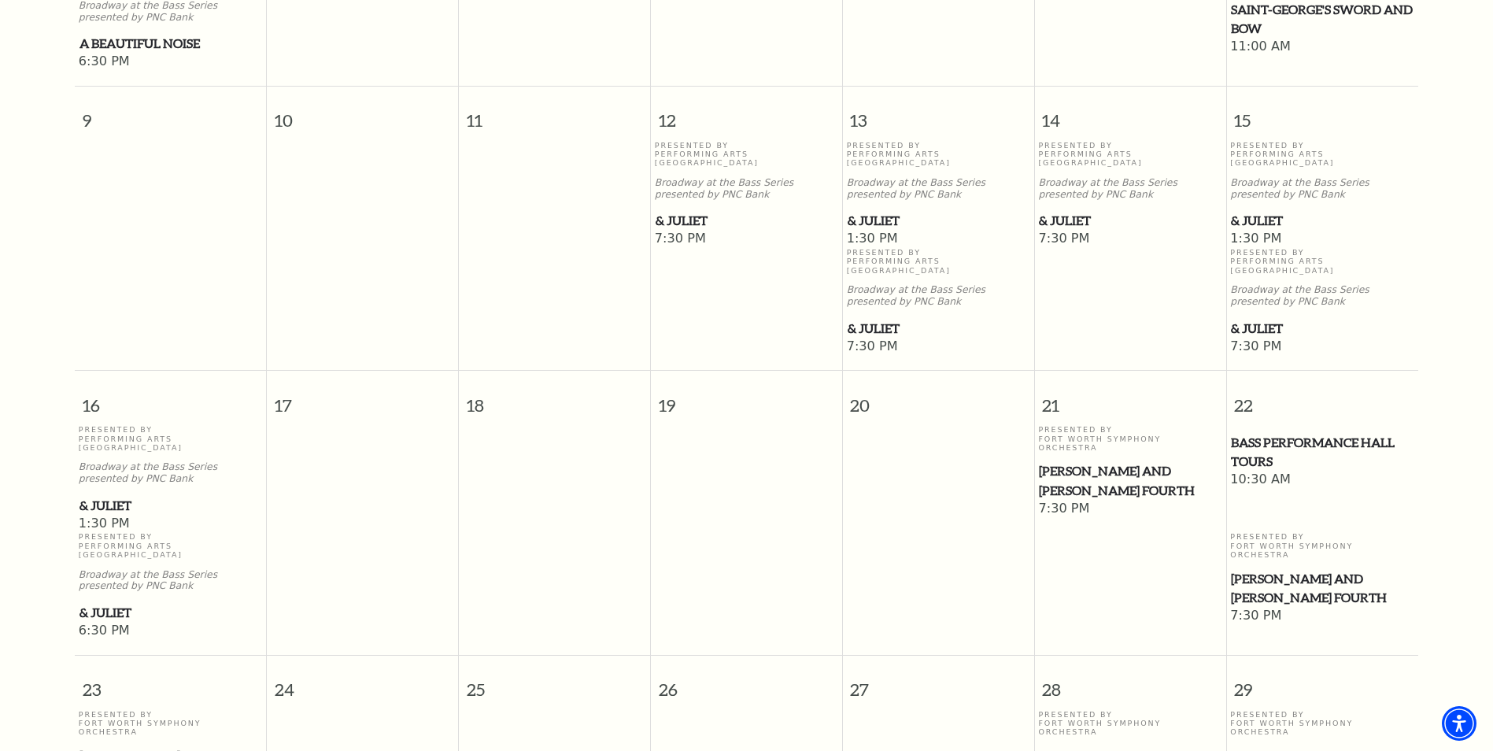
scroll to position [1005, 0]
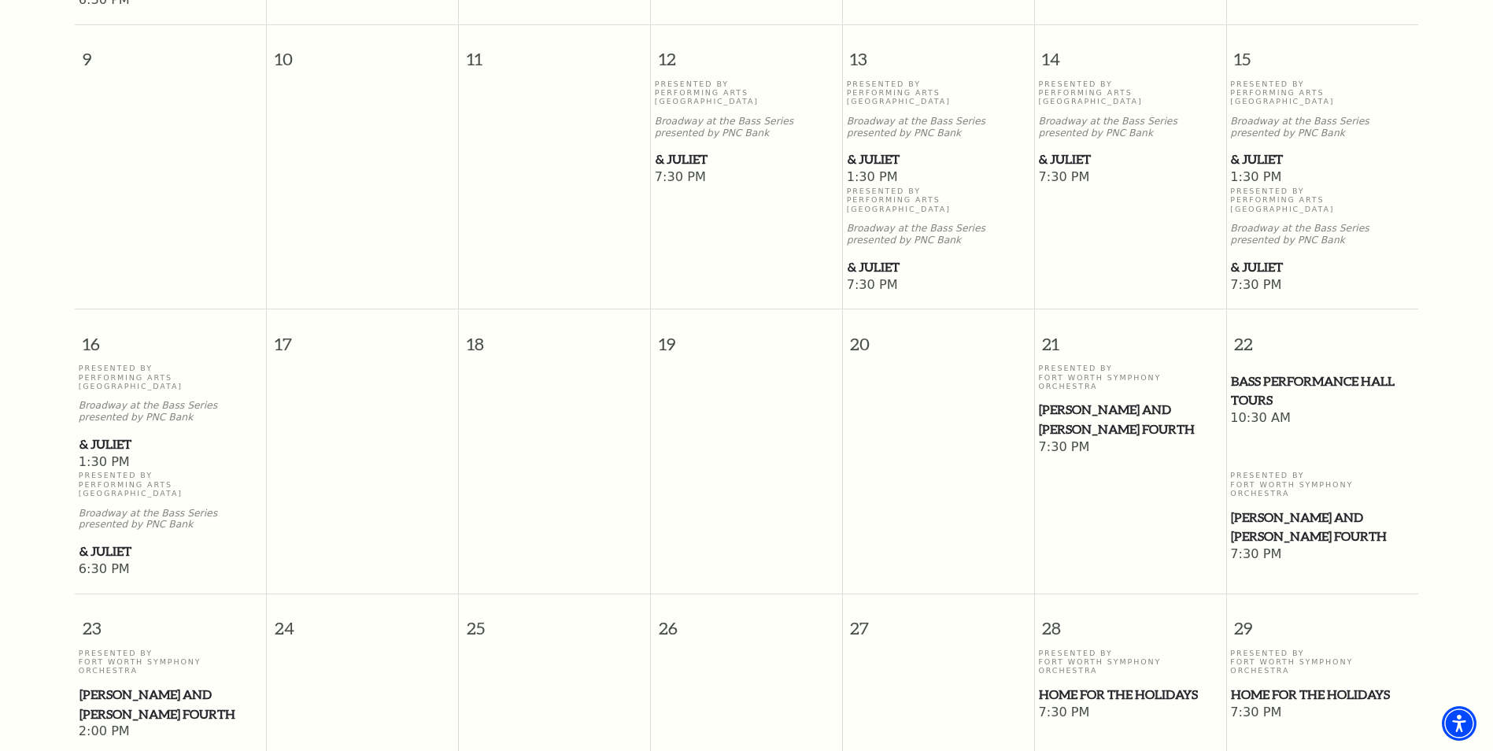
click at [1064, 400] on span "[PERSON_NAME] and [PERSON_NAME] Fourth" at bounding box center [1130, 419] width 182 height 39
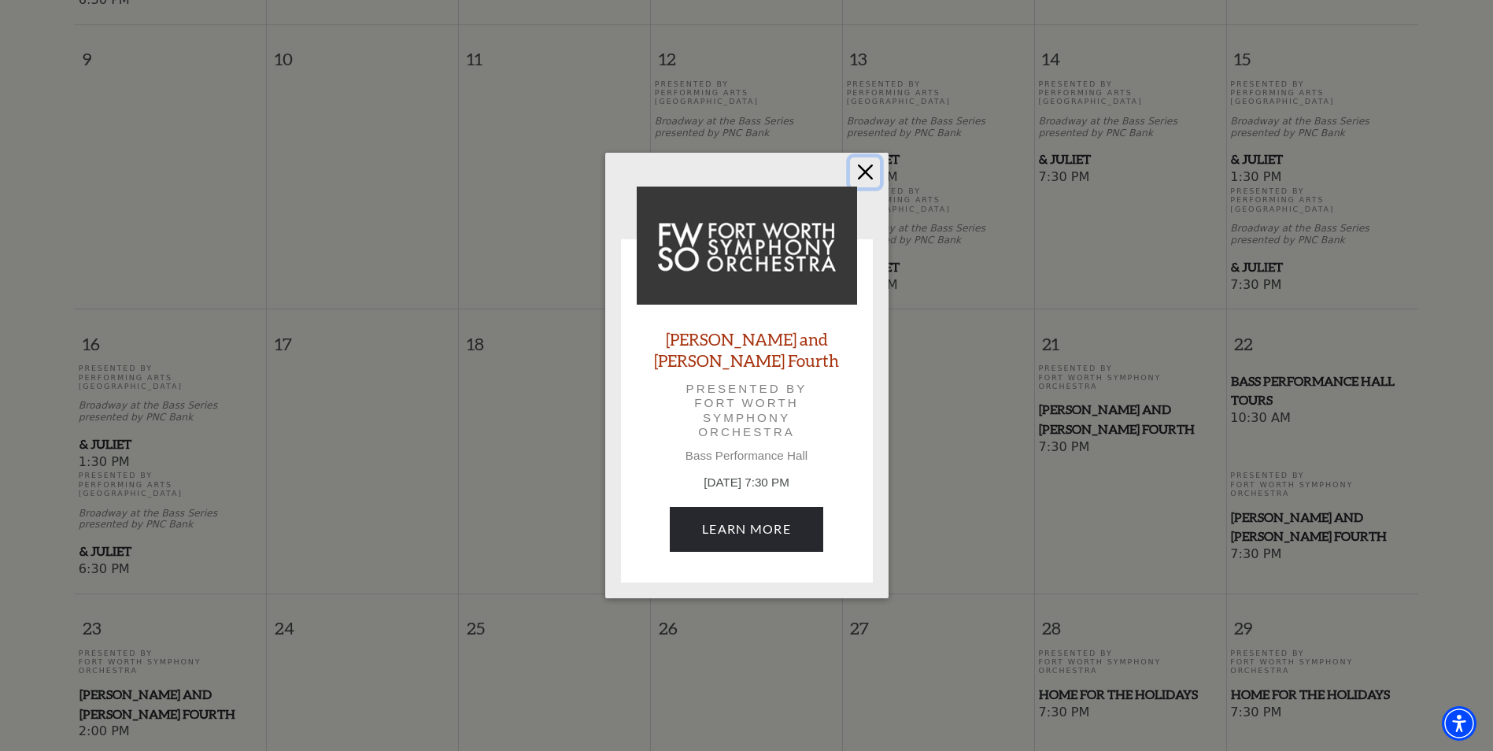
click at [868, 179] on button "Close" at bounding box center [865, 172] width 30 height 30
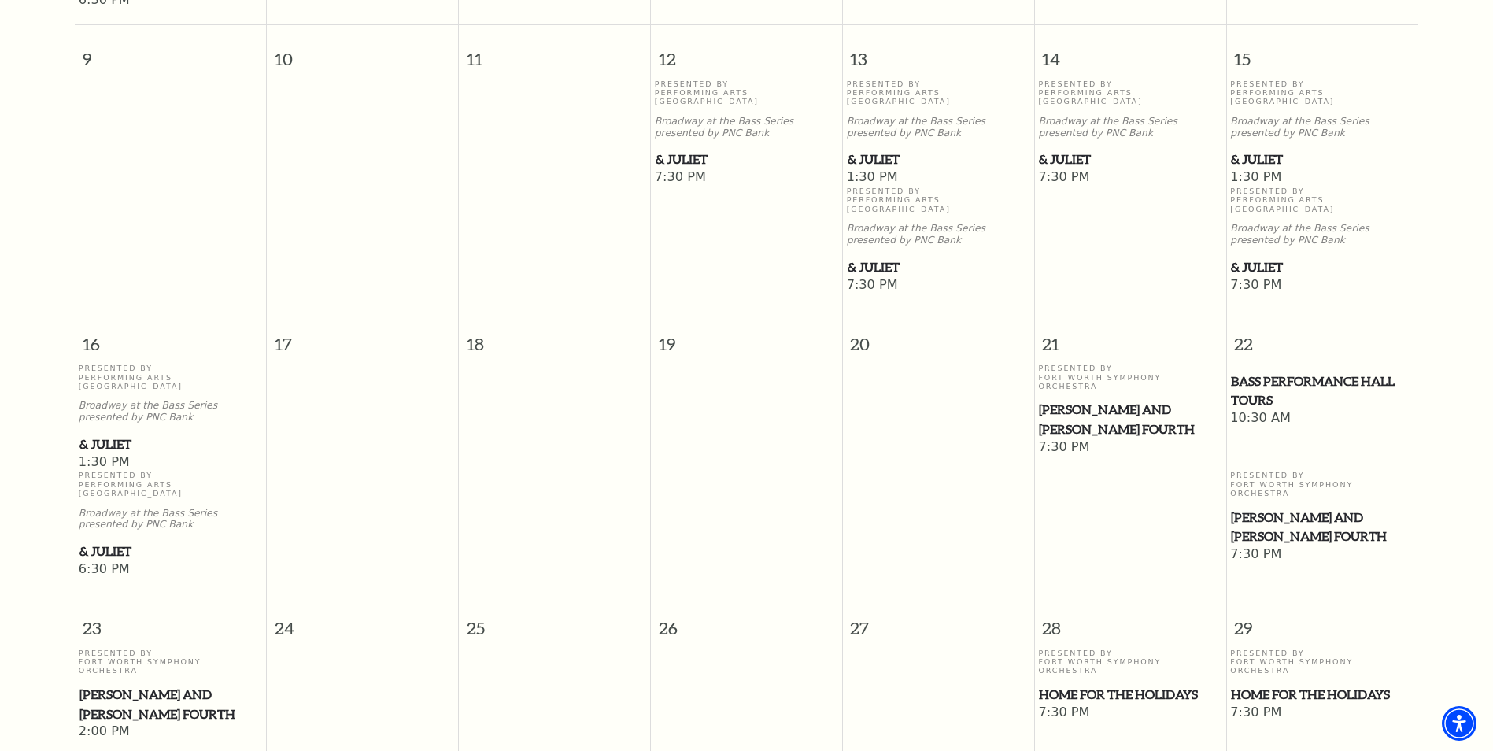
click at [1061, 685] on span "Home for the Holidays" at bounding box center [1130, 695] width 182 height 20
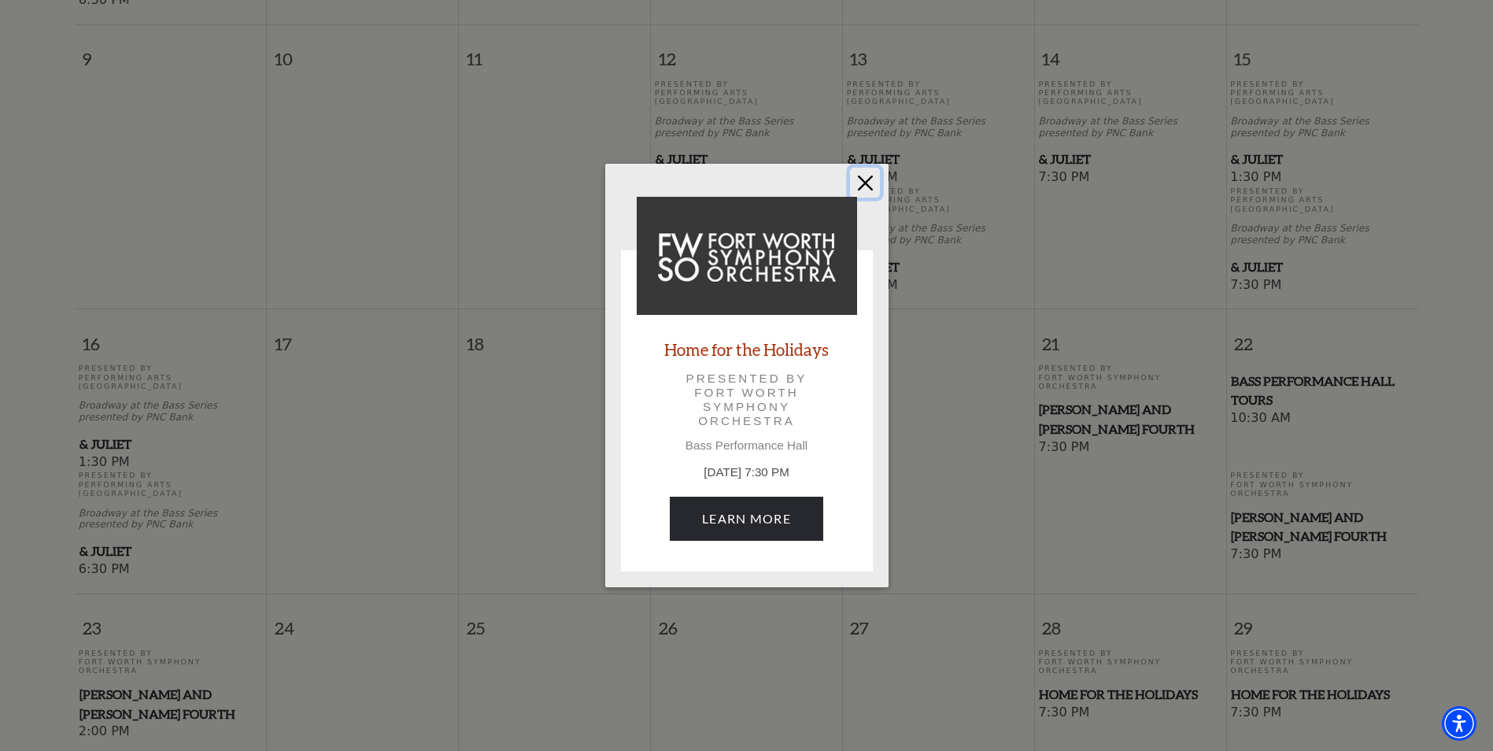
click at [867, 186] on button "Close" at bounding box center [865, 183] width 30 height 30
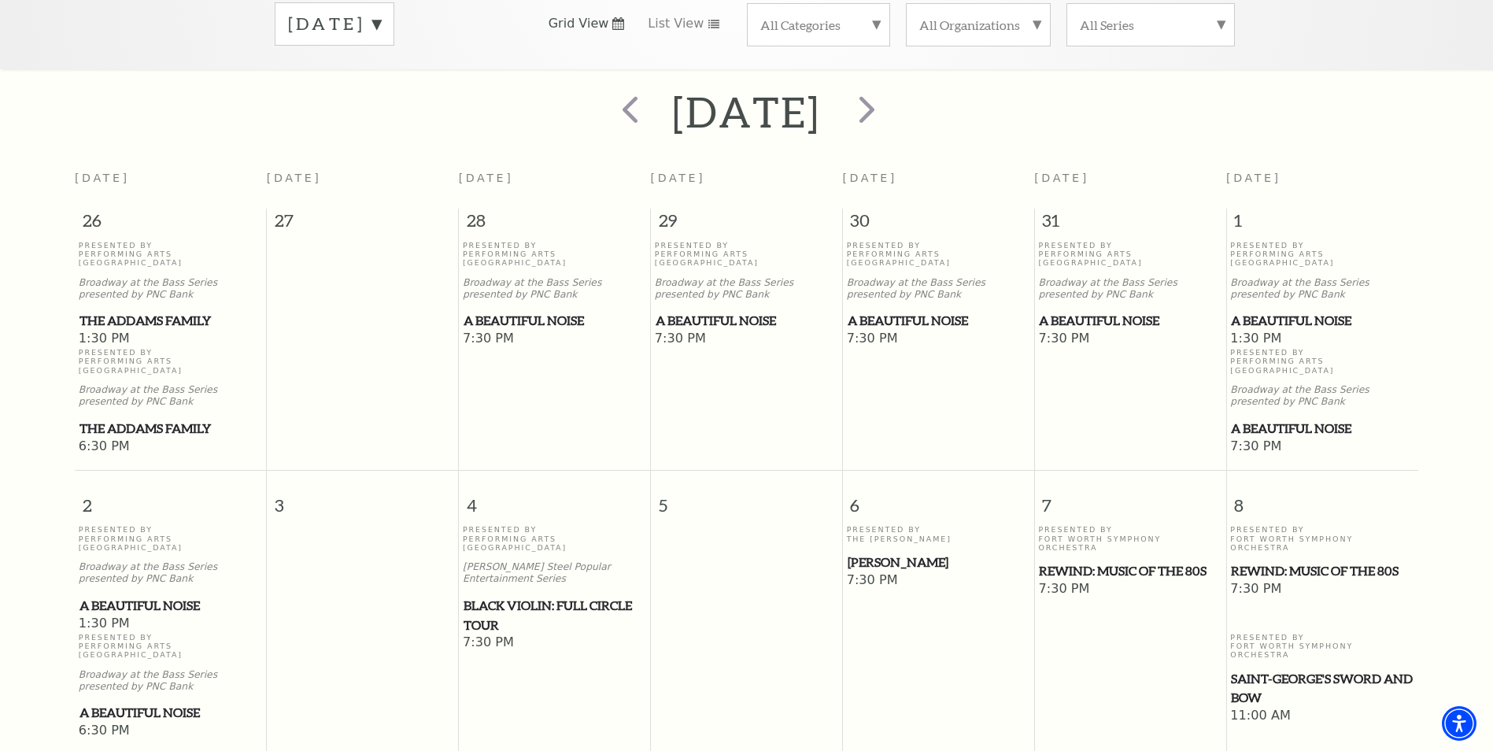
scroll to position [0, 0]
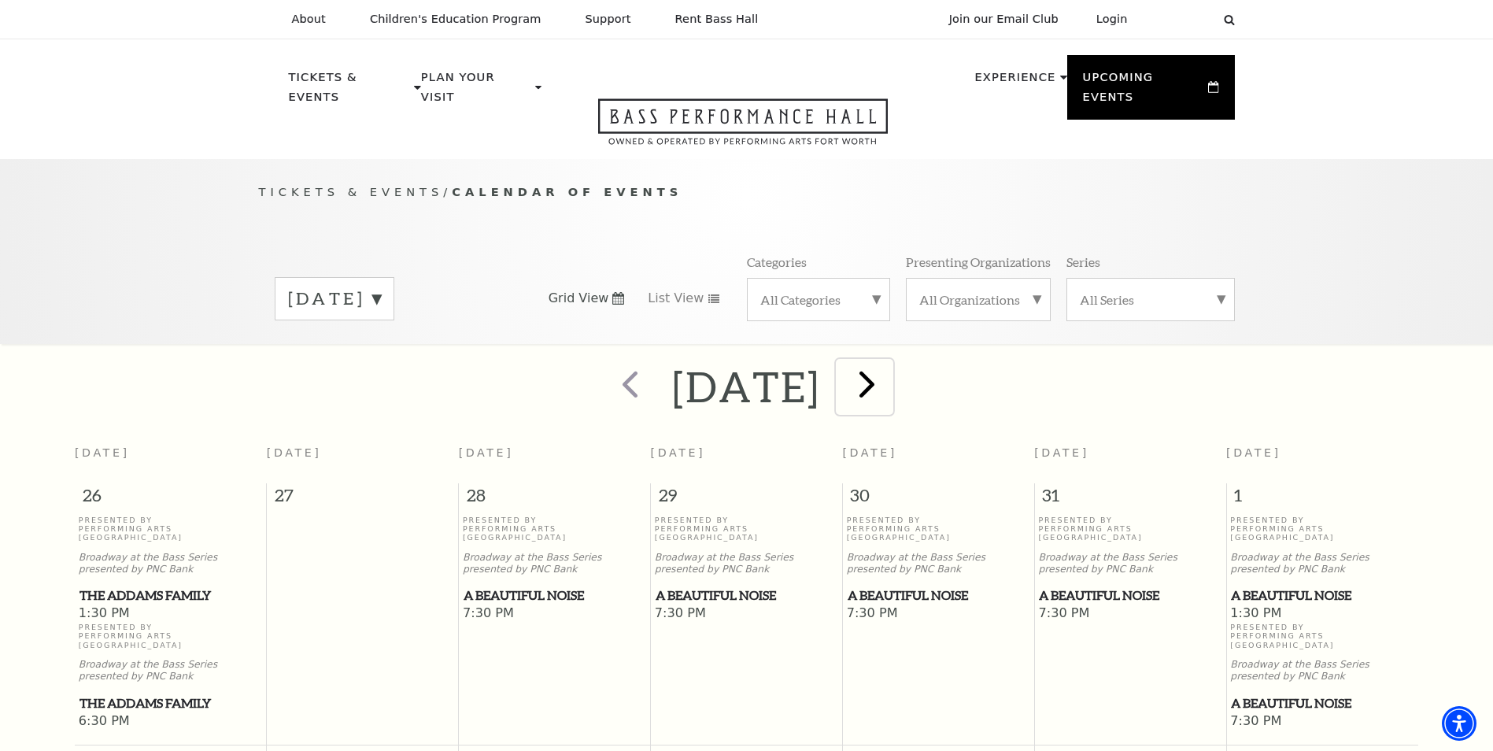
click at [889, 363] on span "next" at bounding box center [866, 383] width 45 height 45
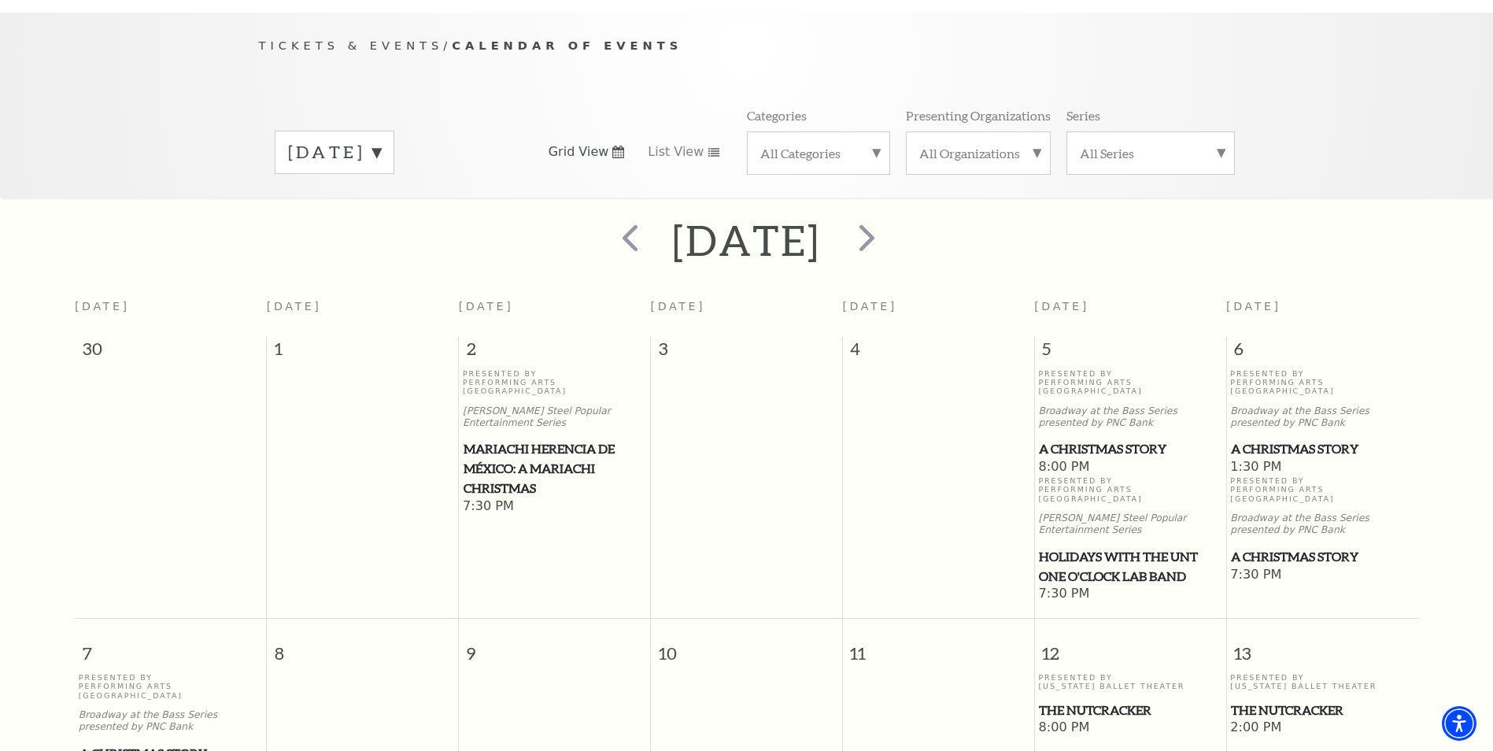
scroll to position [139, 0]
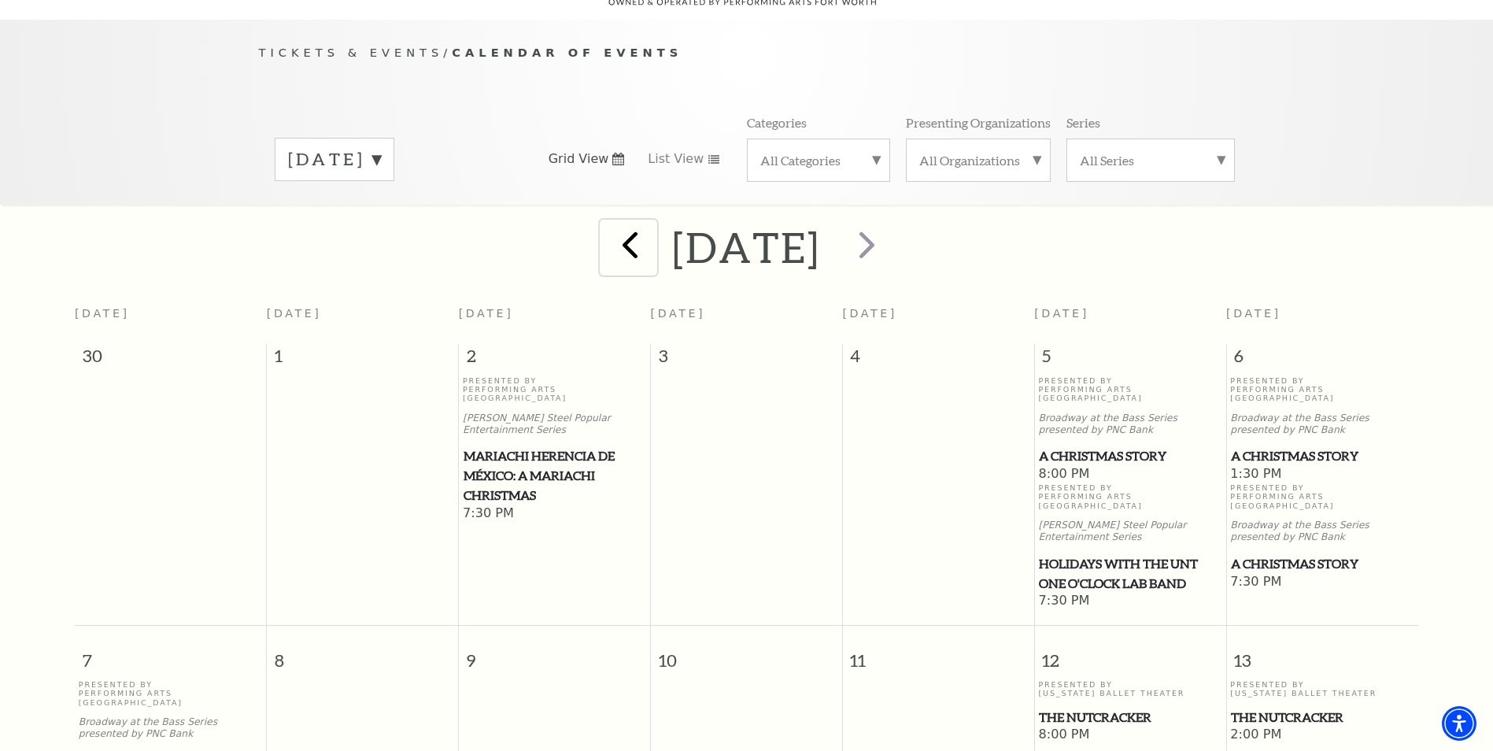
click span "prev"
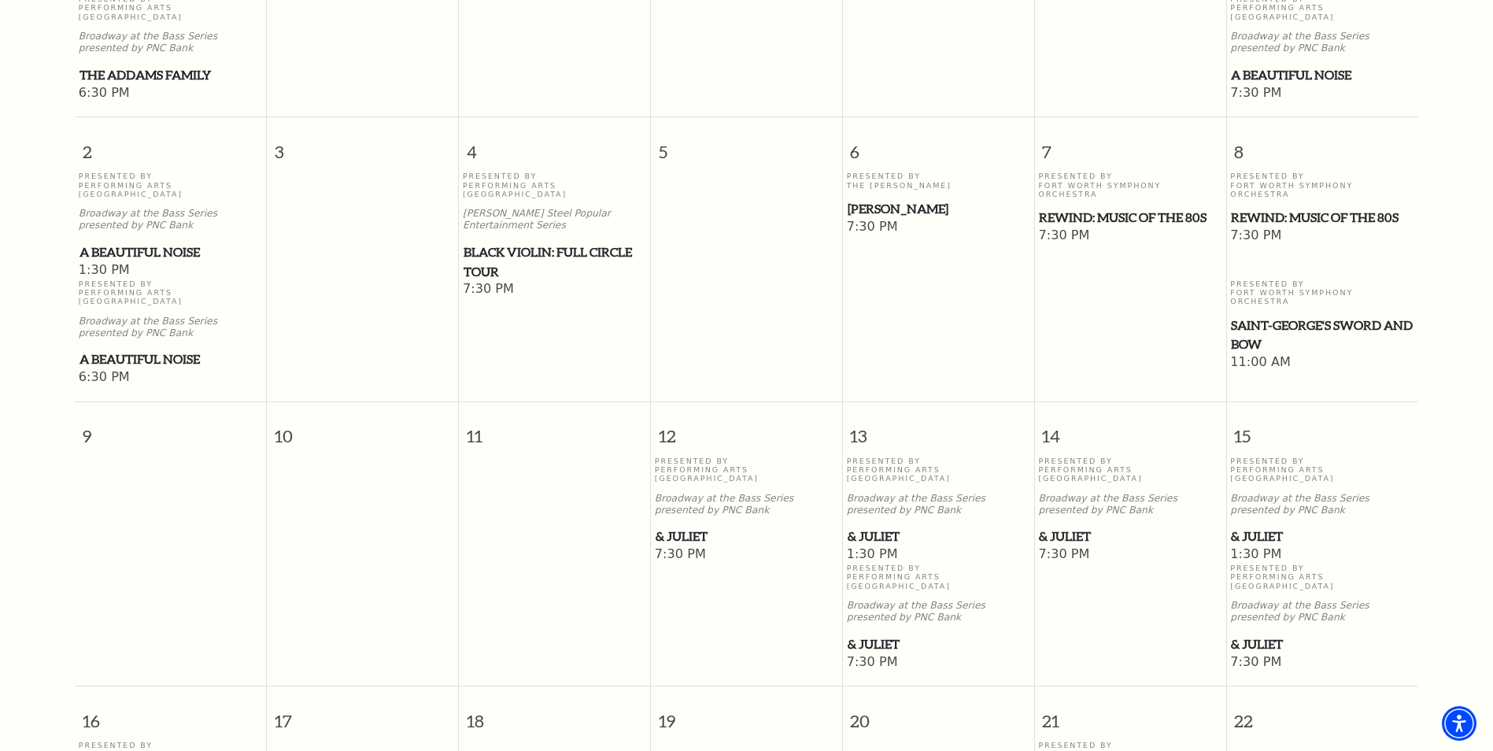
scroll to position [454, 0]
